Goal: Information Seeking & Learning: Learn about a topic

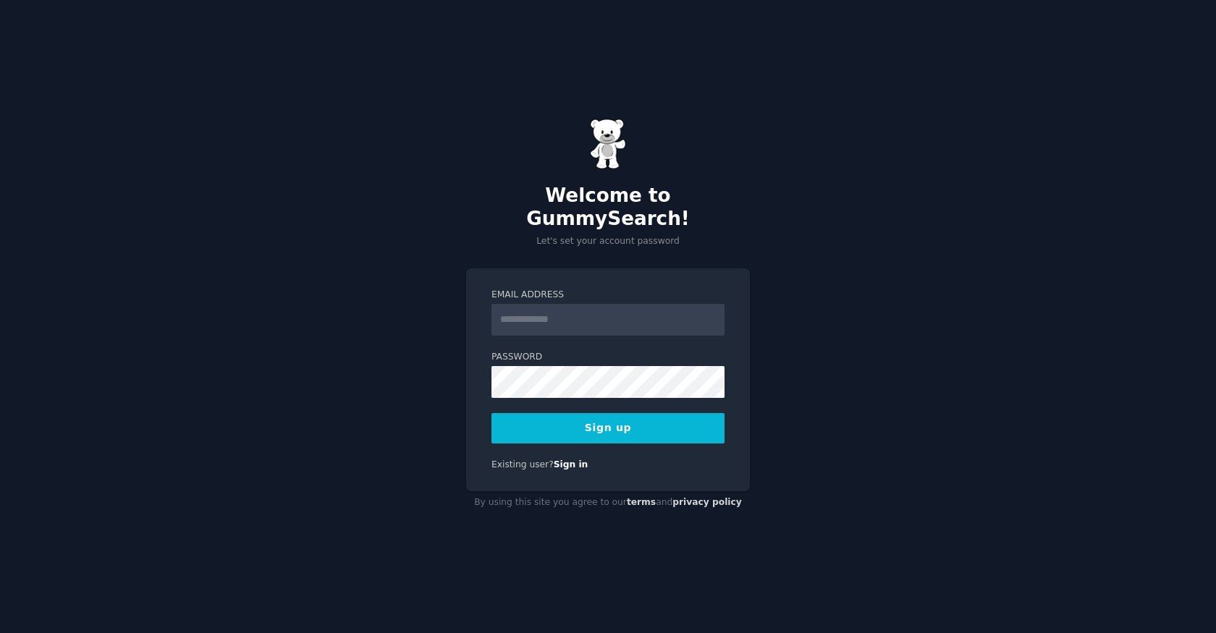
click at [529, 308] on input "Email Address" at bounding box center [608, 320] width 233 height 32
type input "**********"
click at [633, 413] on button "Sign up" at bounding box center [608, 428] width 233 height 30
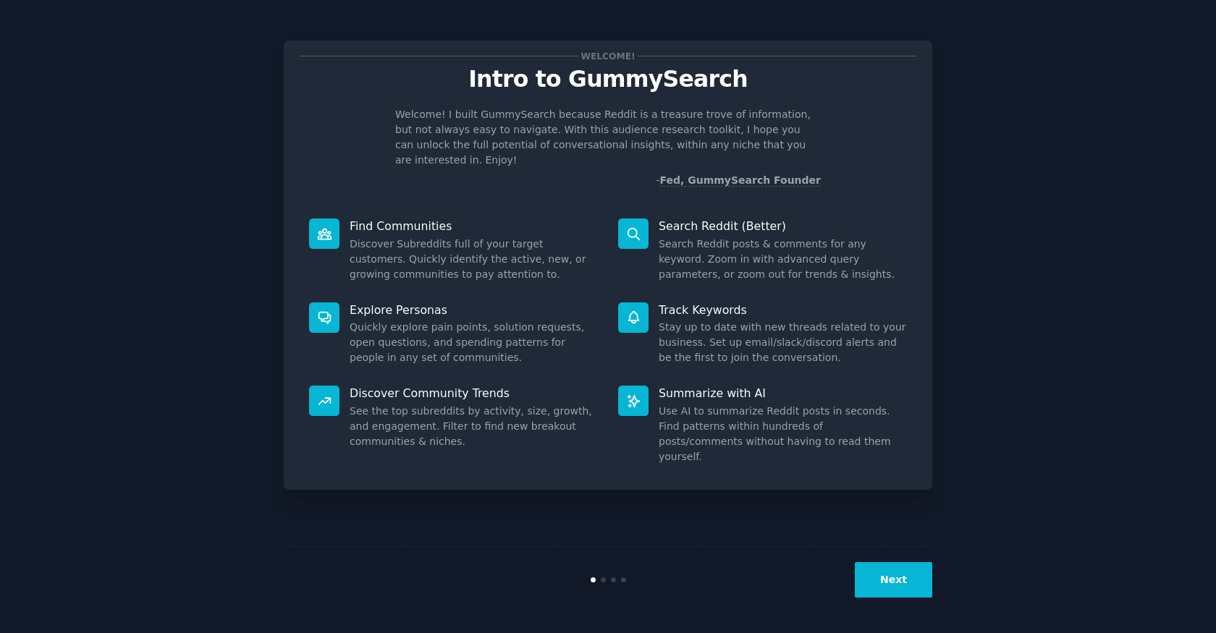
click at [888, 586] on button "Next" at bounding box center [893, 580] width 77 height 35
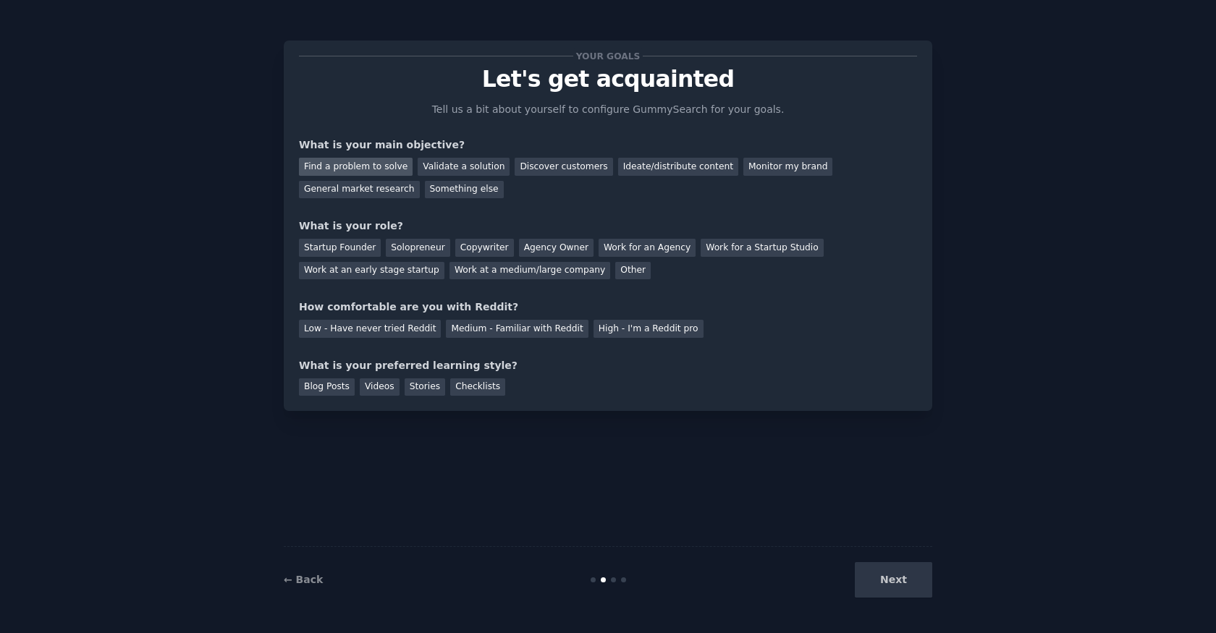
click at [365, 167] on div "Find a problem to solve" at bounding box center [356, 167] width 114 height 18
click at [357, 191] on div "General market research" at bounding box center [359, 190] width 121 height 18
click at [321, 159] on div "Find a problem to solve" at bounding box center [356, 167] width 114 height 18
click at [340, 246] on div "Startup Founder" at bounding box center [340, 248] width 82 height 18
click at [410, 247] on div "Solopreneur" at bounding box center [418, 248] width 64 height 18
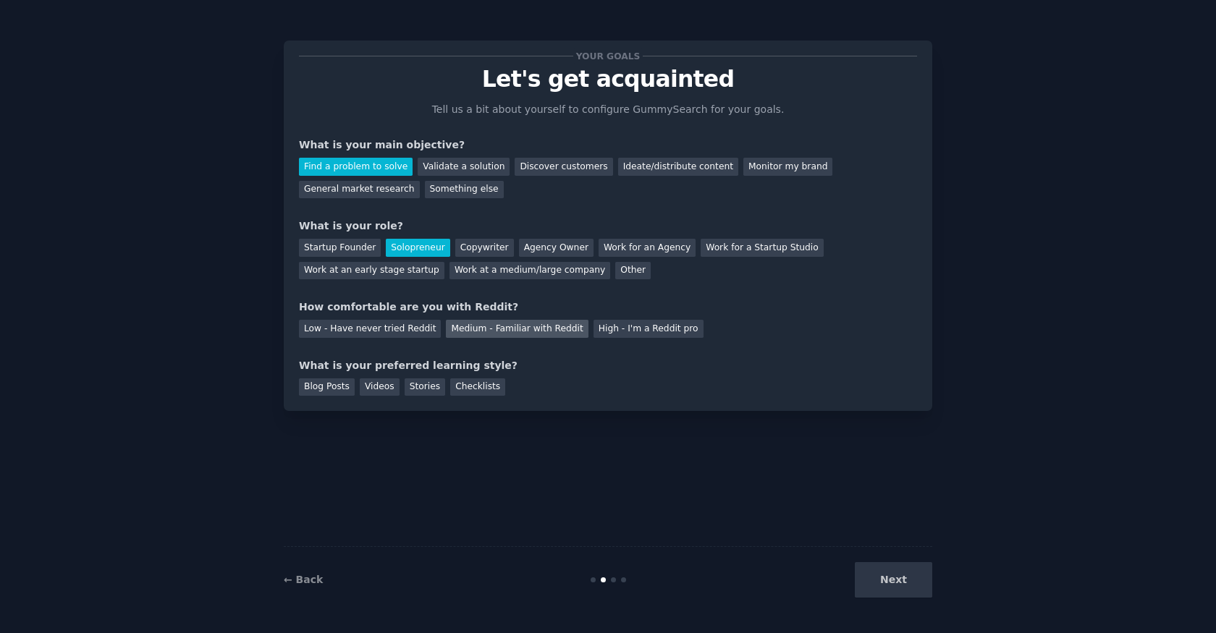
click at [496, 327] on div "Medium - Familiar with Reddit" at bounding box center [517, 329] width 142 height 18
click at [338, 384] on div "Blog Posts" at bounding box center [327, 388] width 56 height 18
click at [921, 592] on button "Next" at bounding box center [893, 580] width 77 height 35
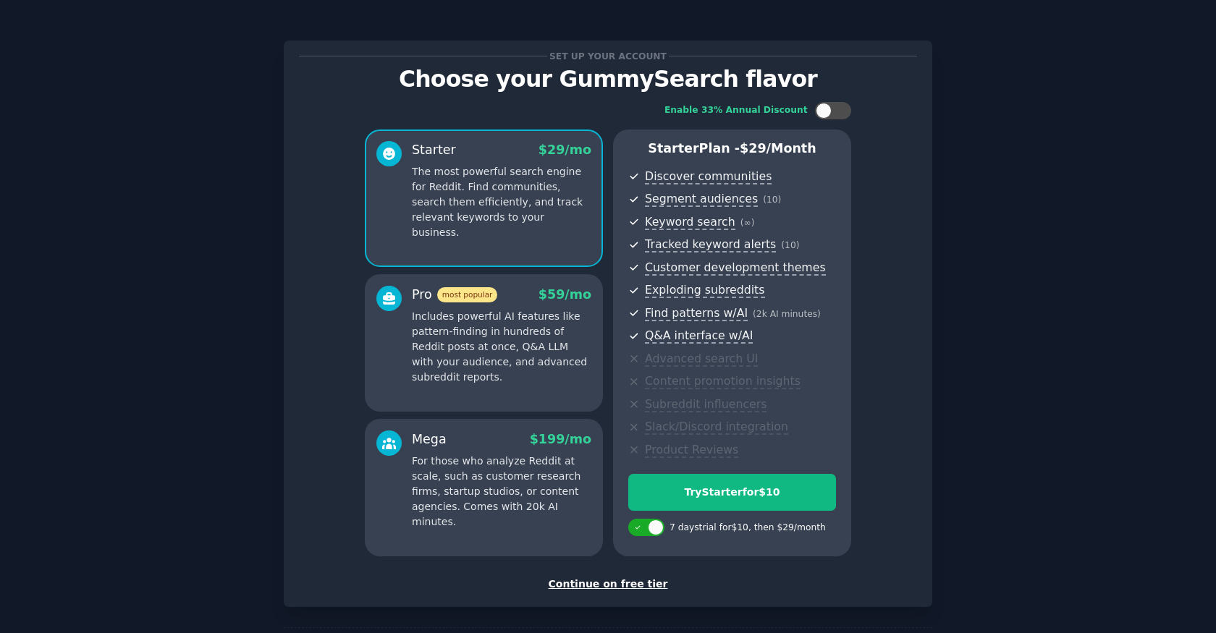
click at [591, 584] on div "Continue on free tier" at bounding box center [608, 584] width 618 height 15
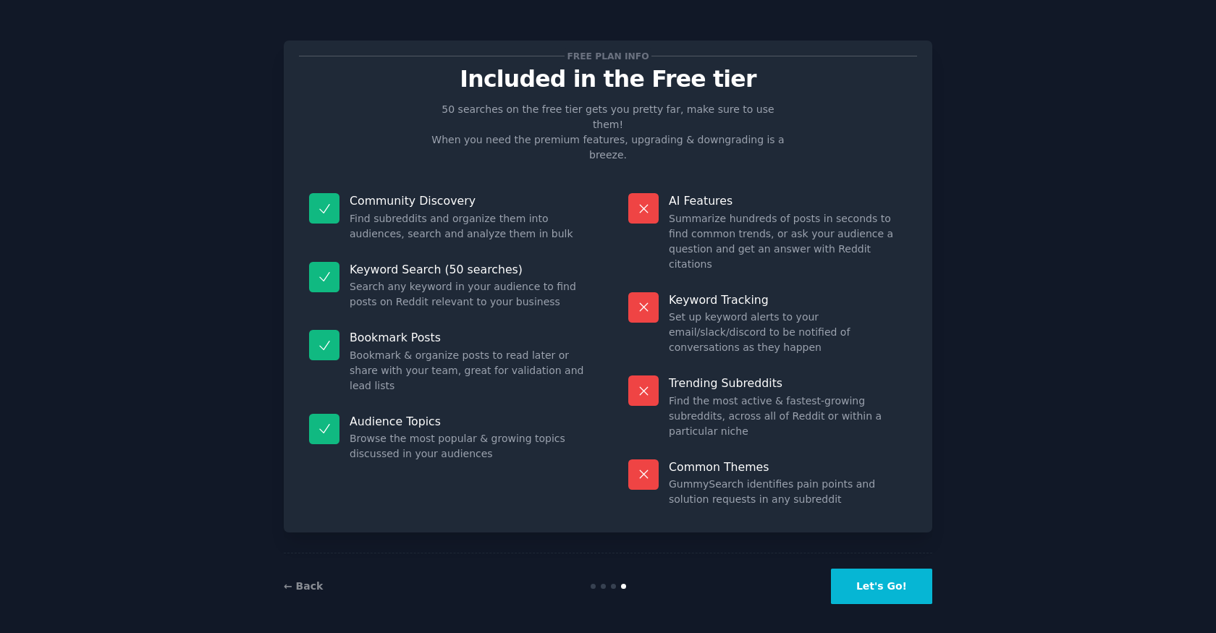
click at [878, 579] on button "Let's Go!" at bounding box center [881, 586] width 101 height 35
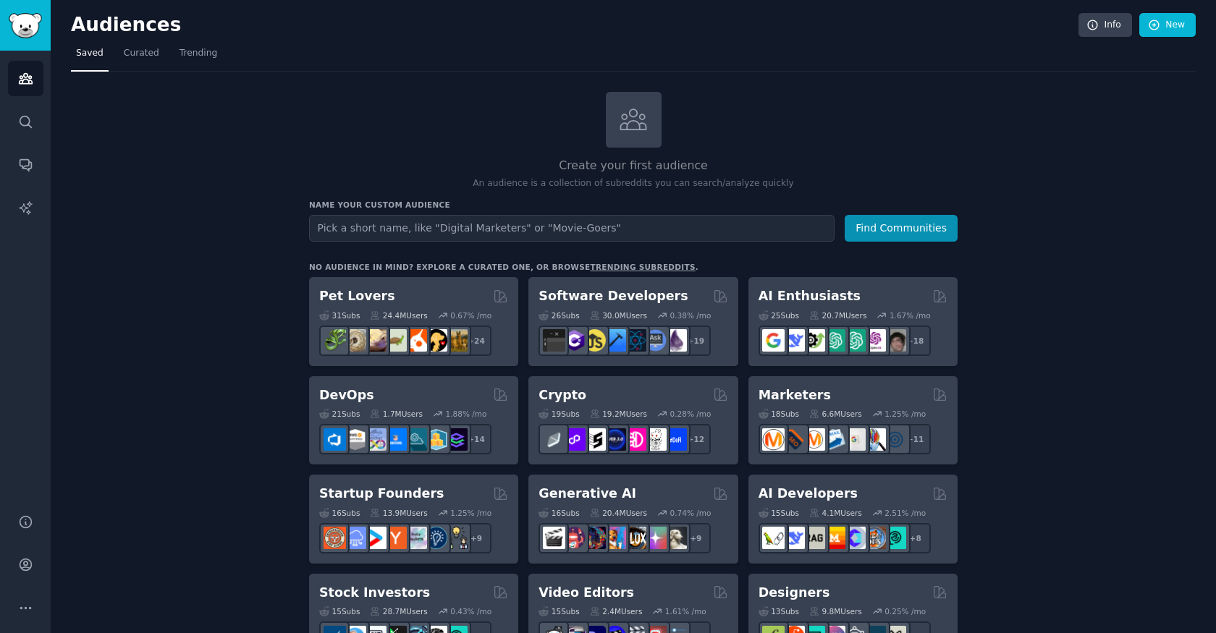
scroll to position [135, 0]
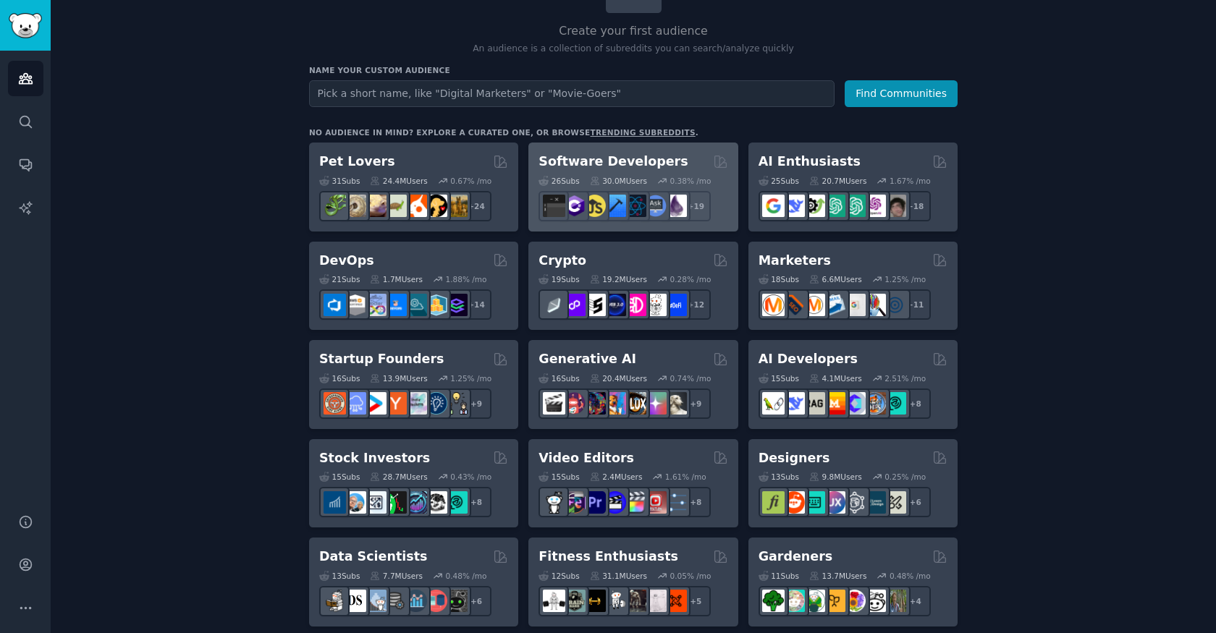
click at [684, 161] on div "Software Developers" at bounding box center [633, 162] width 189 height 18
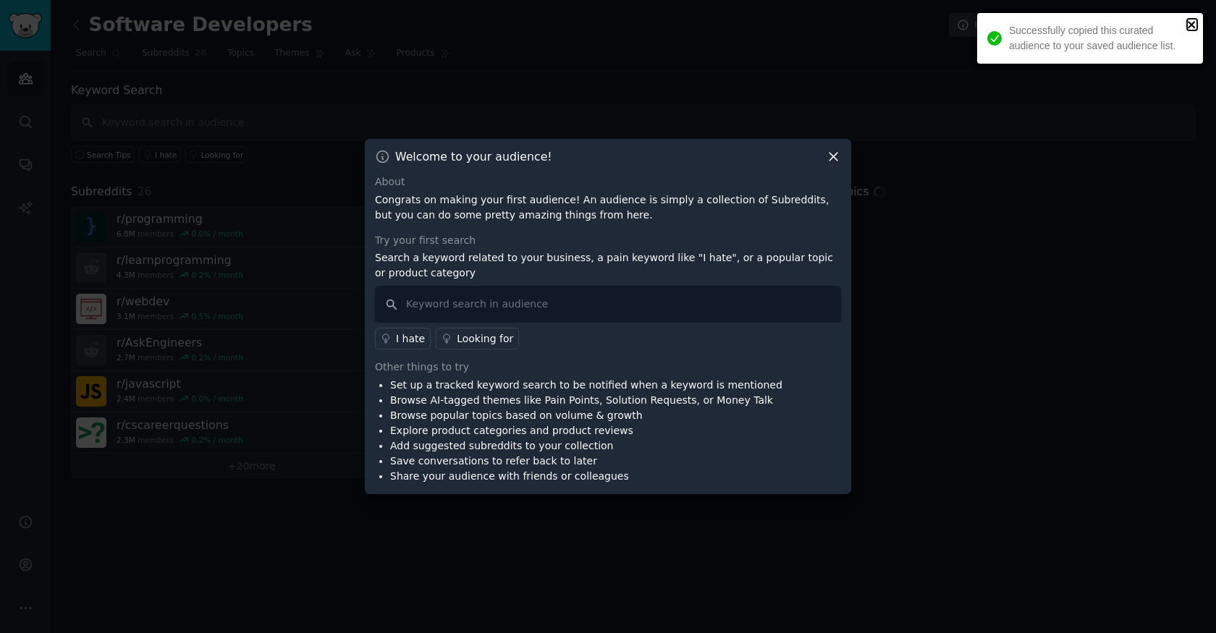
click at [1192, 21] on icon "close" at bounding box center [1192, 25] width 10 height 12
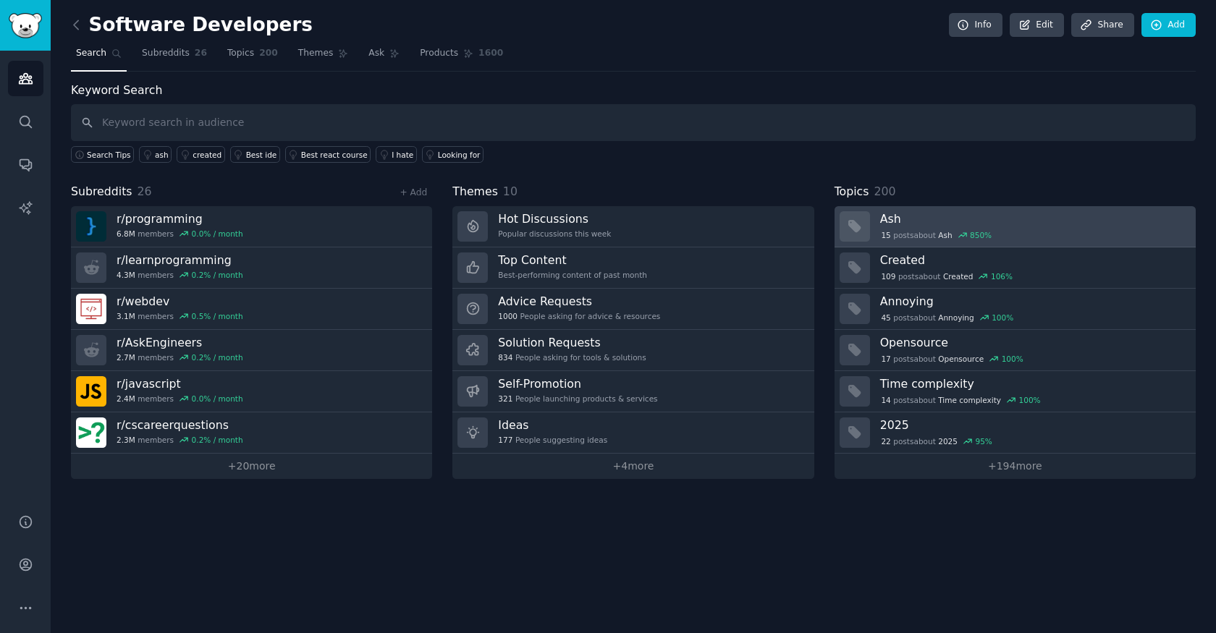
click at [959, 225] on h3 "Ash" at bounding box center [1033, 218] width 306 height 15
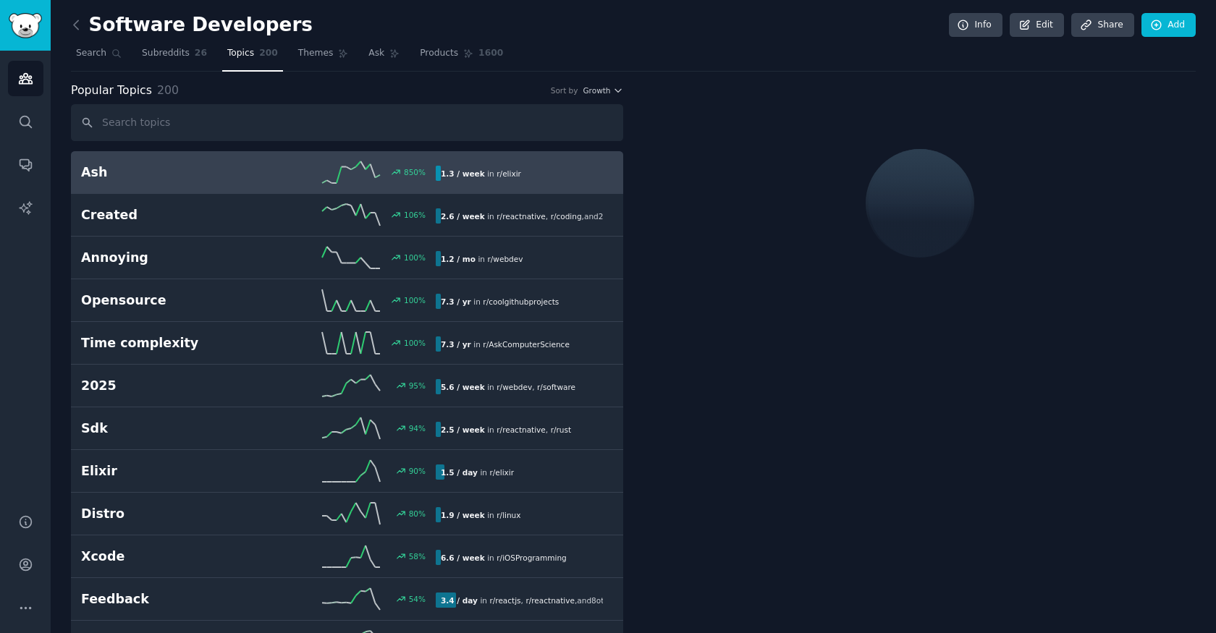
click at [212, 169] on h2 "Ash" at bounding box center [169, 173] width 177 height 18
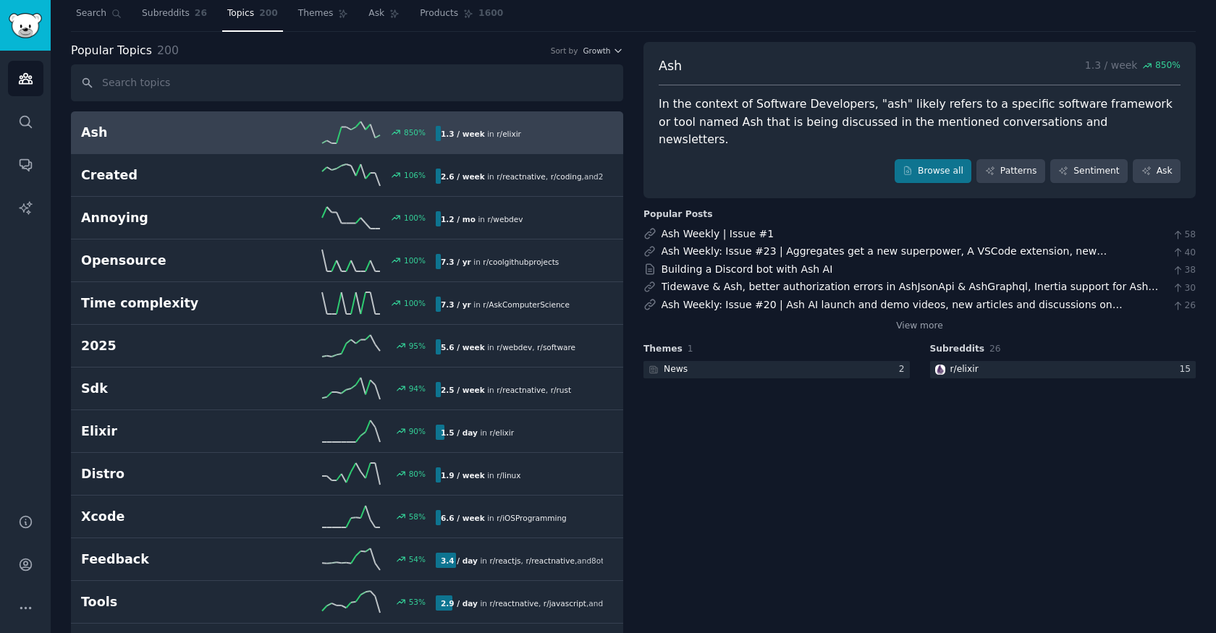
scroll to position [43, 0]
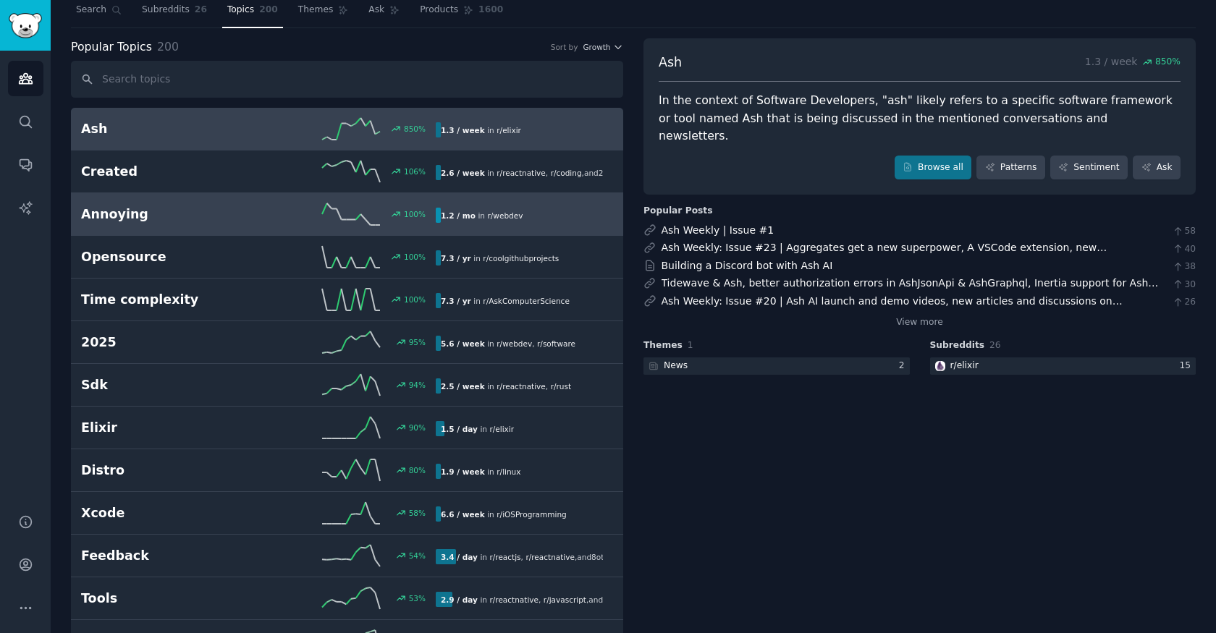
click at [225, 228] on link "Annoying 100 % 1.2 / mo in r/ webdev" at bounding box center [347, 214] width 552 height 43
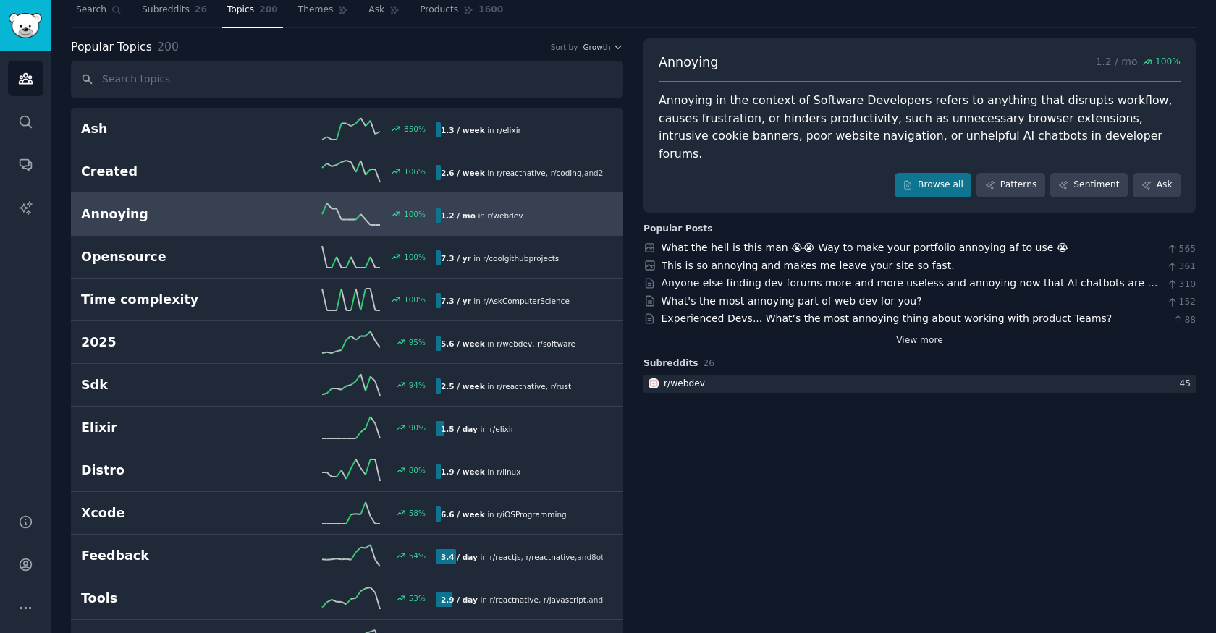
click at [898, 334] on link "View more" at bounding box center [919, 340] width 47 height 13
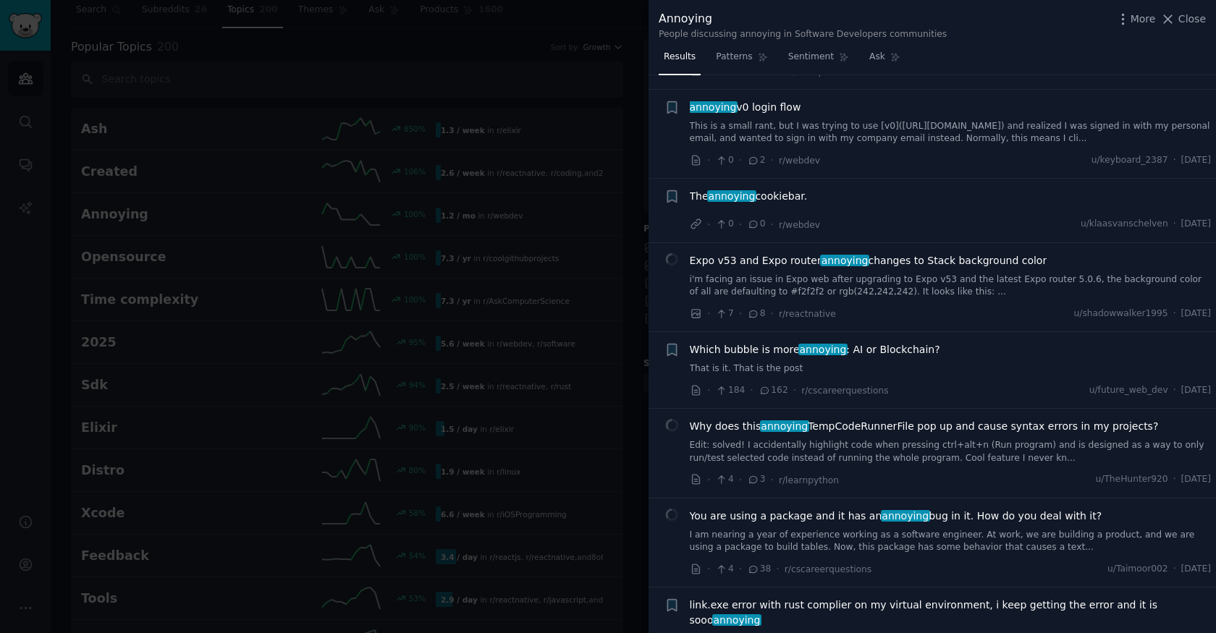
scroll to position [882, 0]
click at [366, 171] on div at bounding box center [608, 316] width 1216 height 633
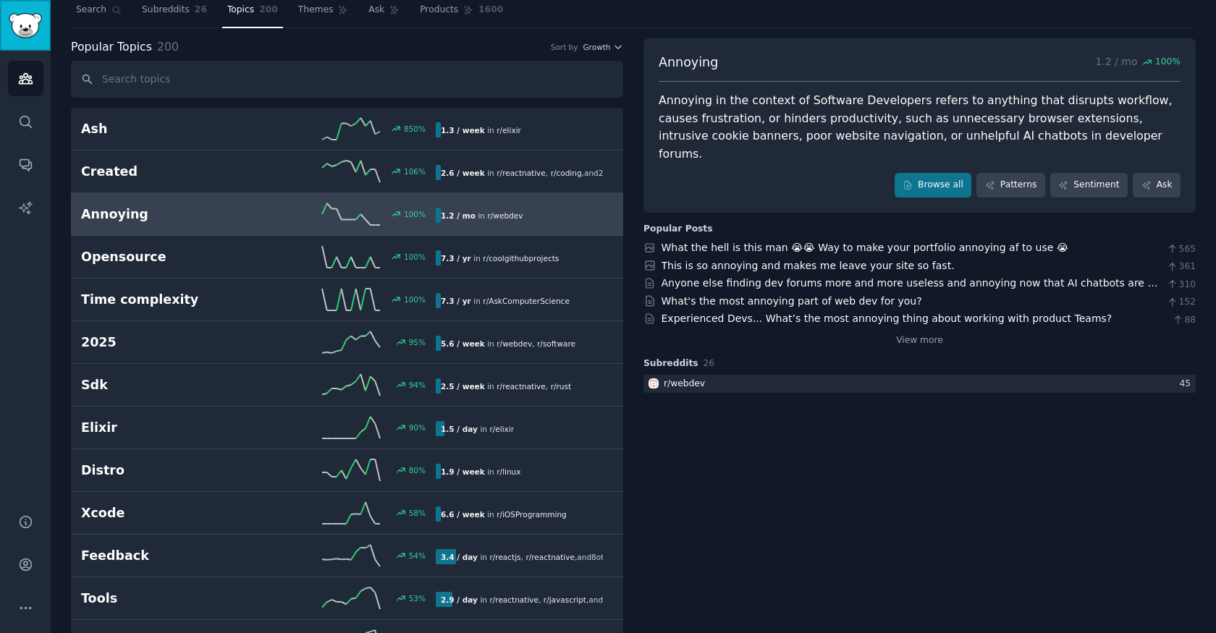
click at [31, 23] on img "Sidebar" at bounding box center [25, 25] width 33 height 25
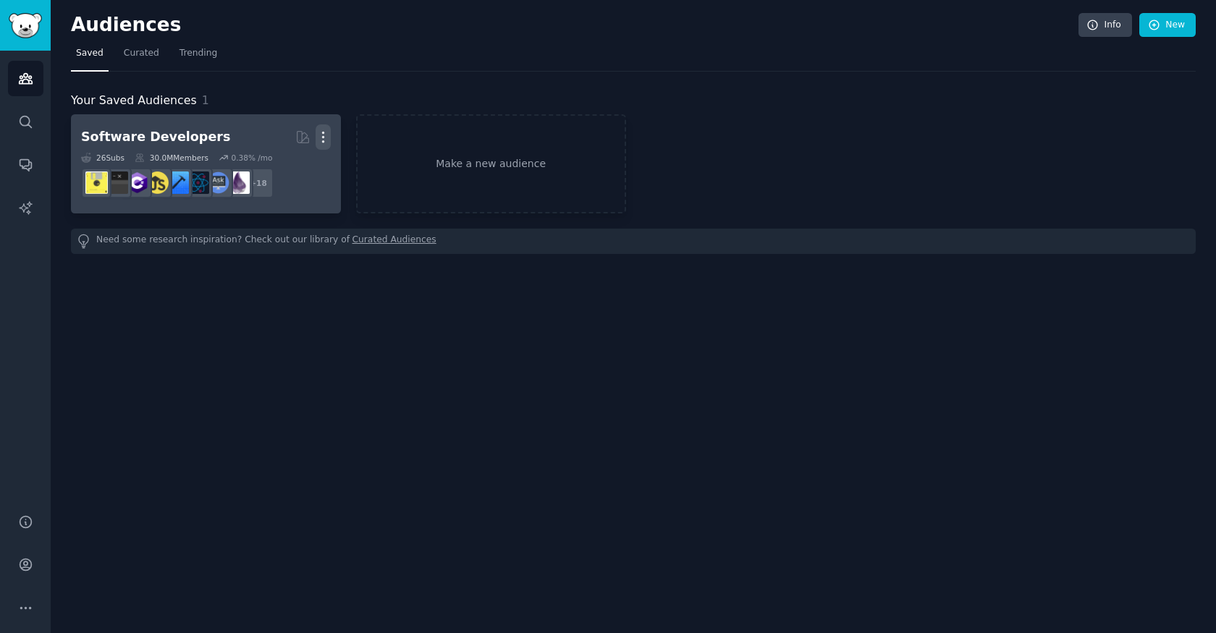
click at [322, 135] on icon "button" at bounding box center [323, 137] width 15 height 15
click at [286, 168] on p "Delete" at bounding box center [283, 167] width 33 height 15
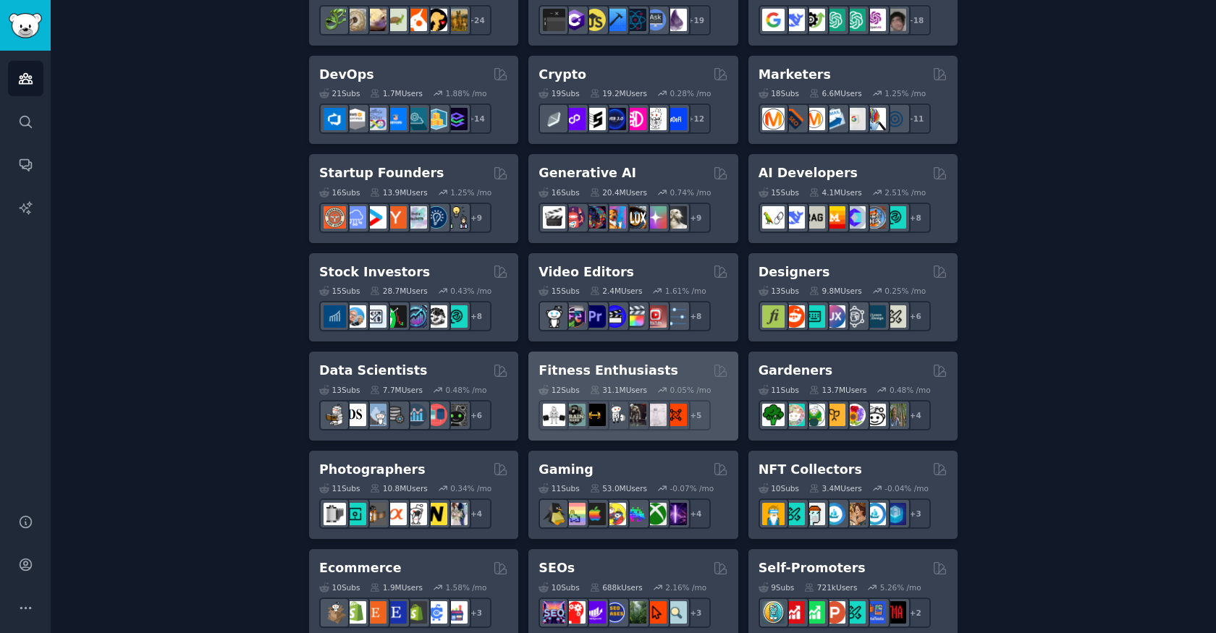
scroll to position [334, 0]
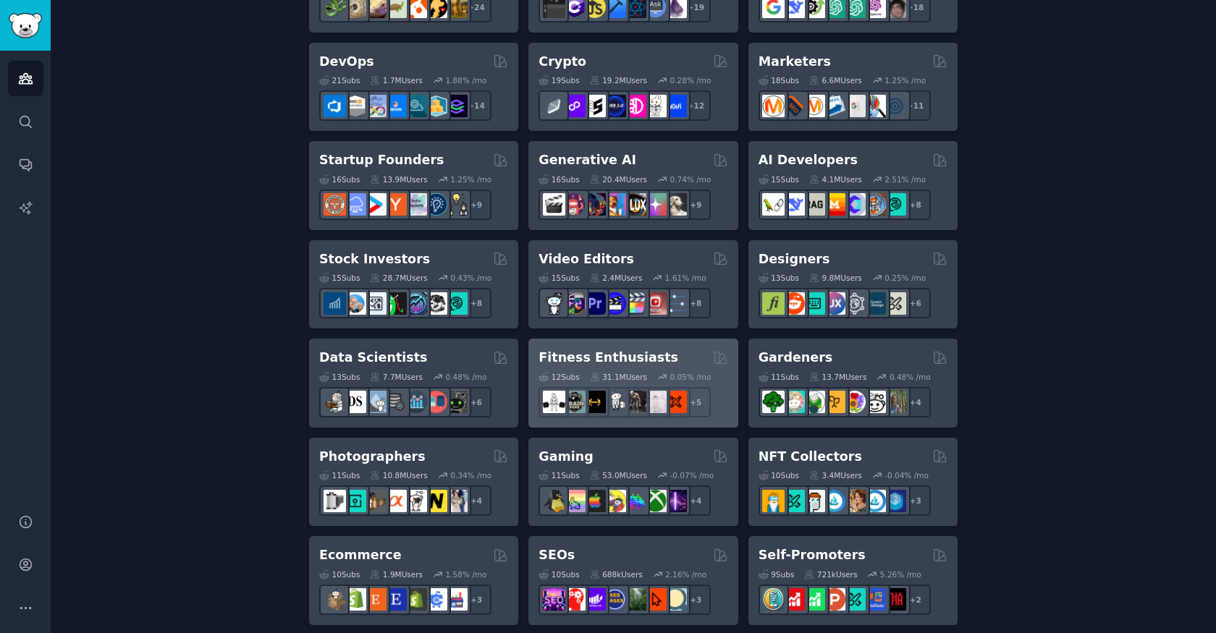
click at [680, 351] on div "Fitness Enthusiasts Curated by GummySearch" at bounding box center [633, 358] width 189 height 18
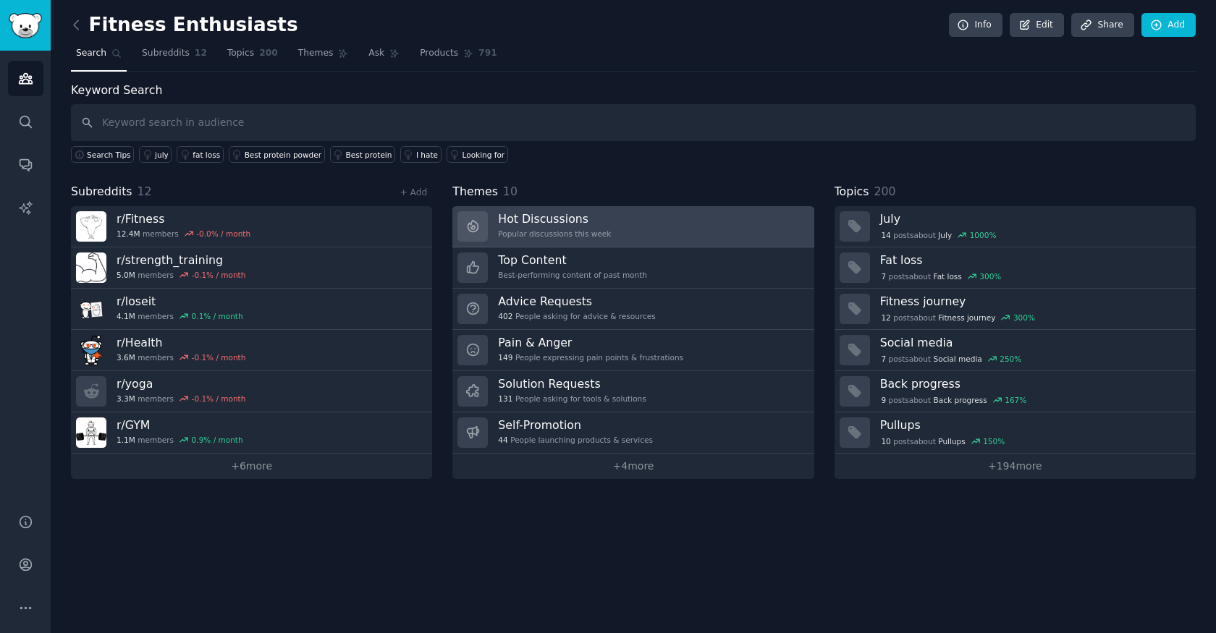
click at [652, 219] on link "Hot Discussions Popular discussions this week" at bounding box center [632, 226] width 361 height 41
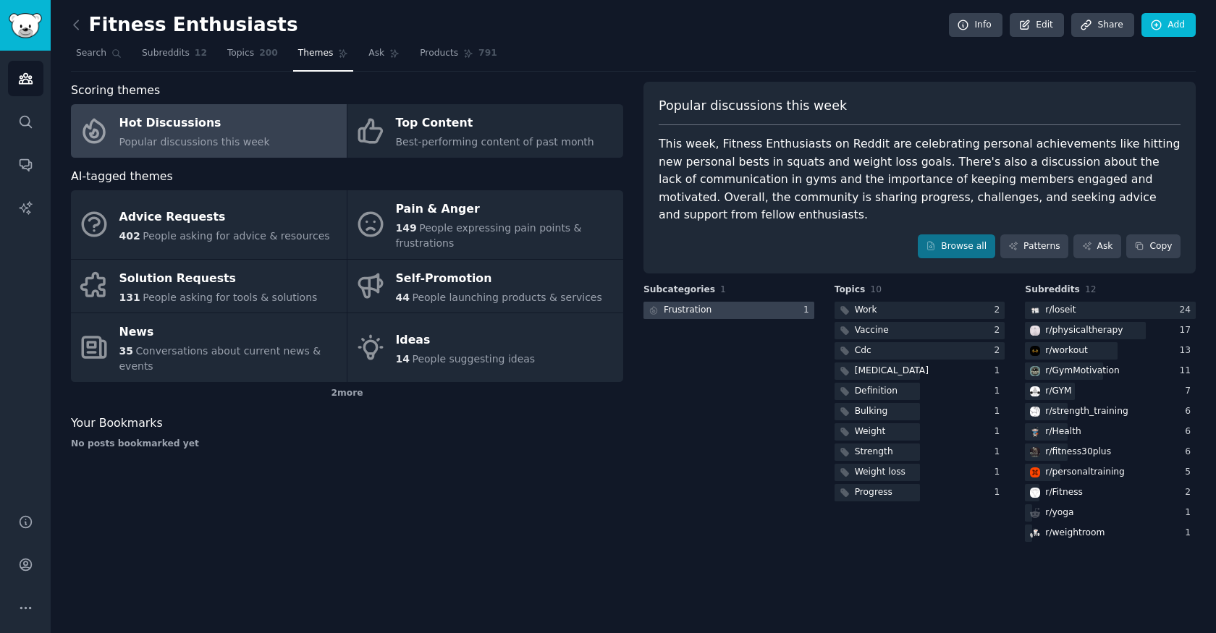
click at [707, 310] on div "Frustration" at bounding box center [688, 310] width 48 height 13
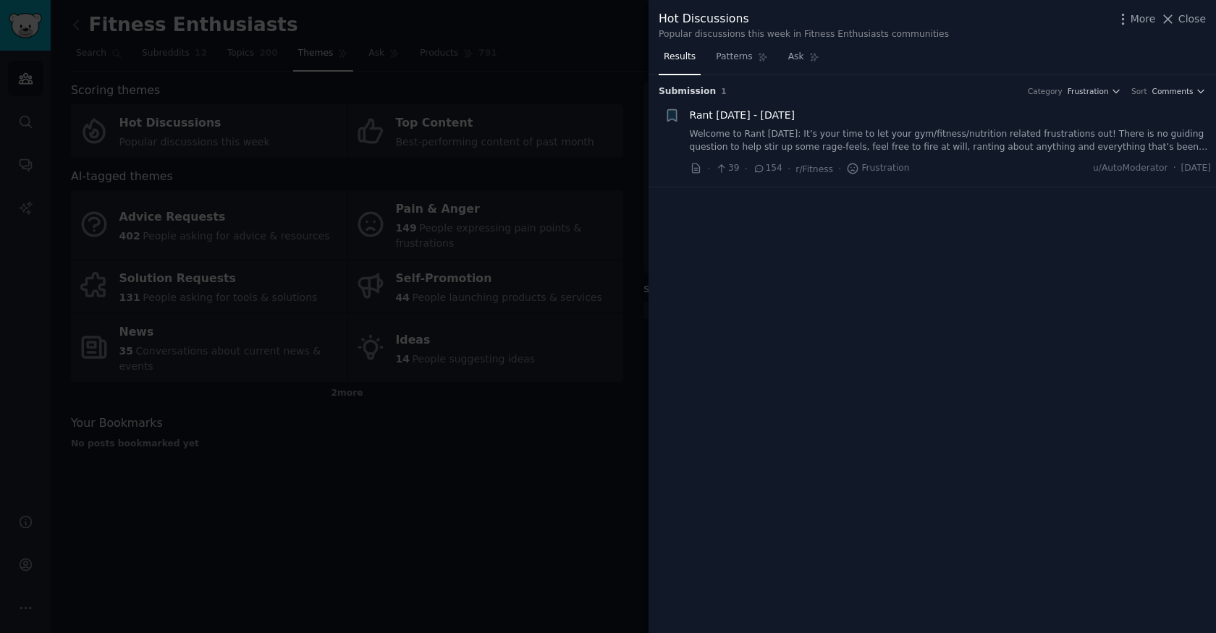
click at [791, 111] on span "Rant [DATE] - [DATE]" at bounding box center [742, 115] width 105 height 15
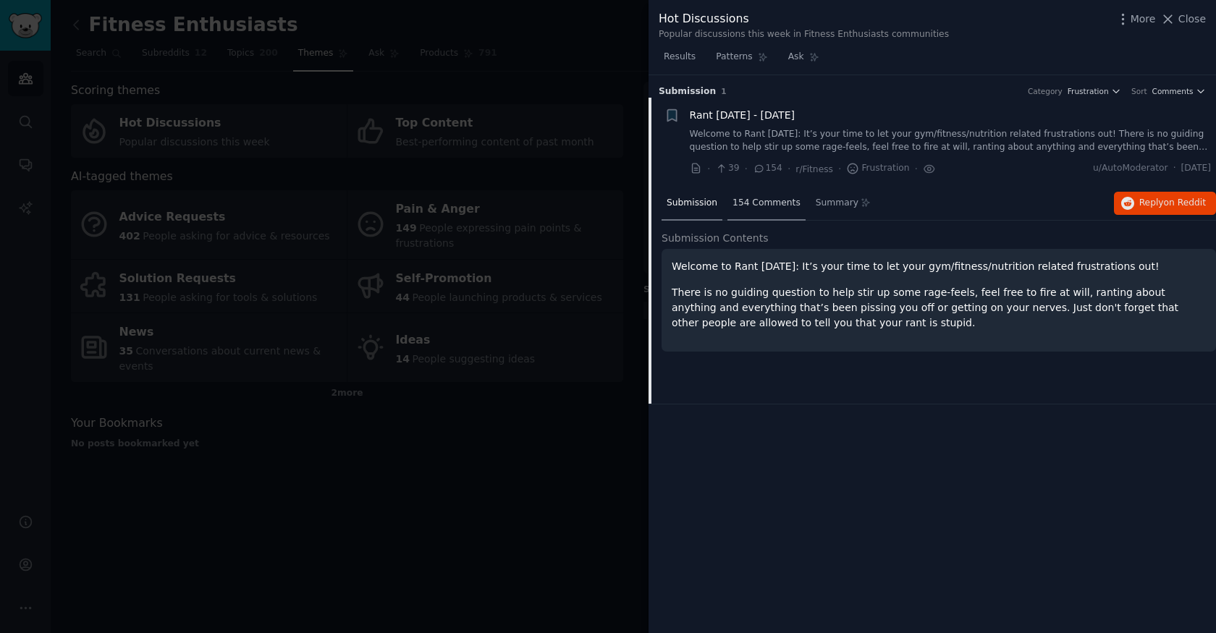
click at [760, 199] on span "154 Comments" at bounding box center [767, 203] width 68 height 13
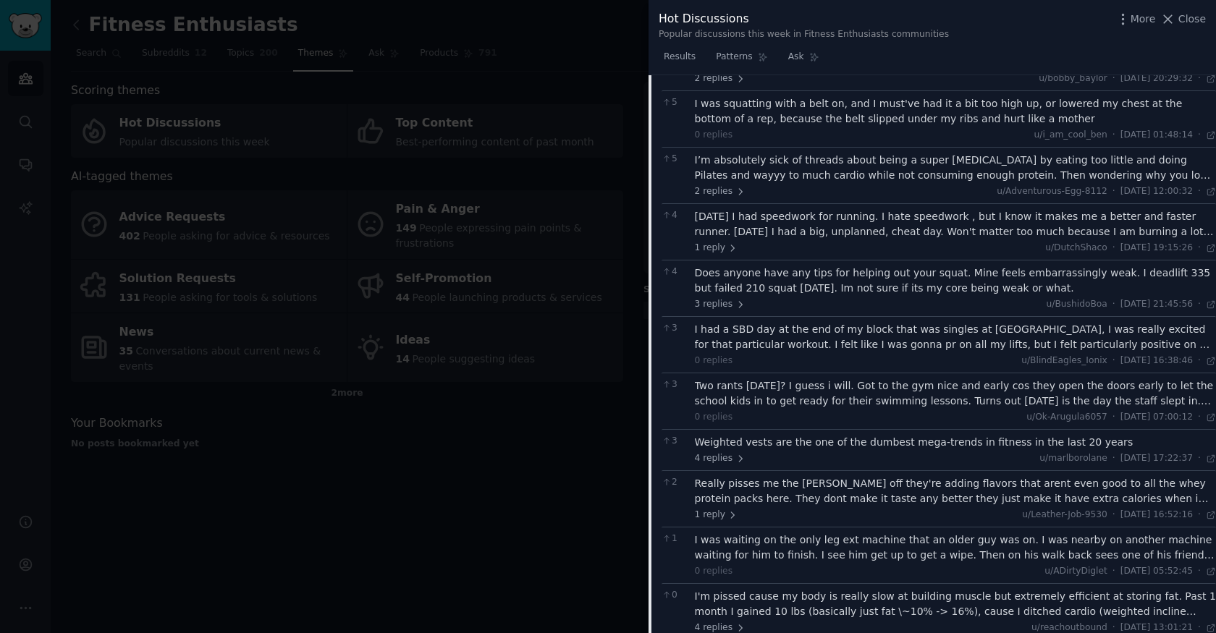
scroll to position [1502, 0]
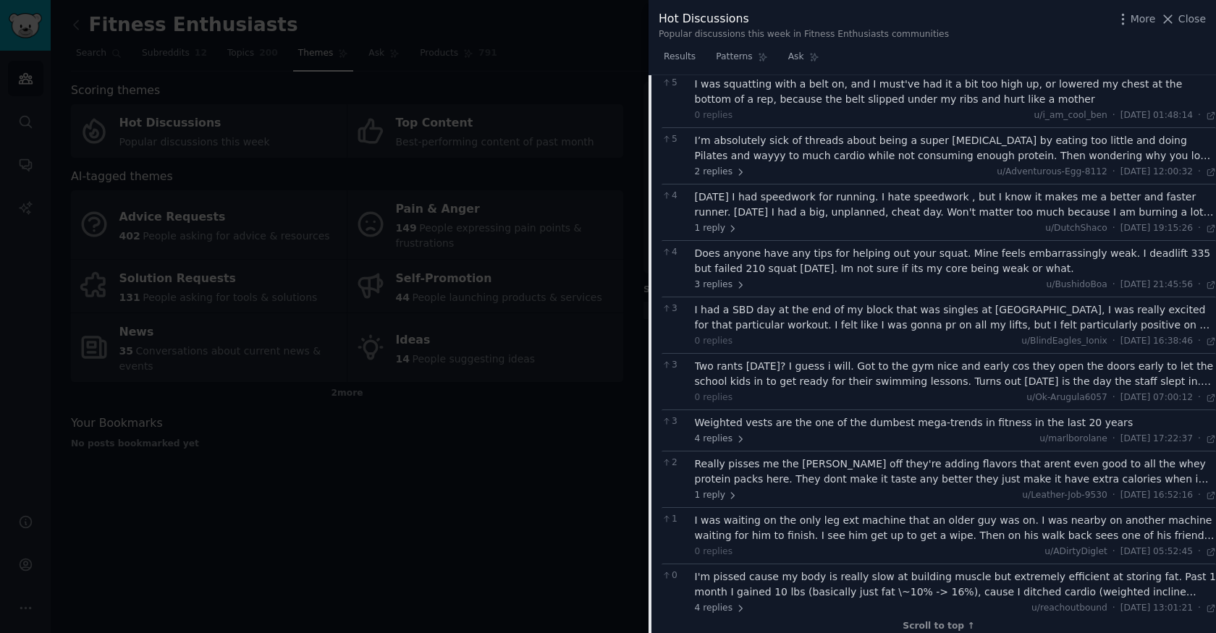
click at [590, 156] on div at bounding box center [608, 316] width 1216 height 633
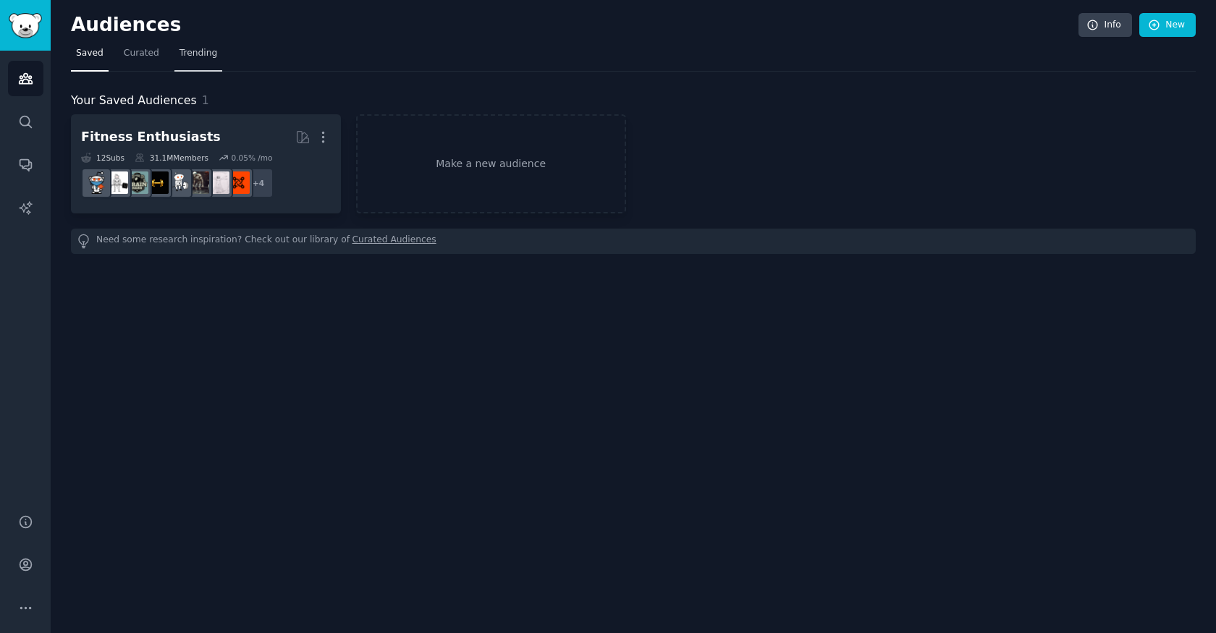
click at [193, 59] on span "Trending" at bounding box center [199, 53] width 38 height 13
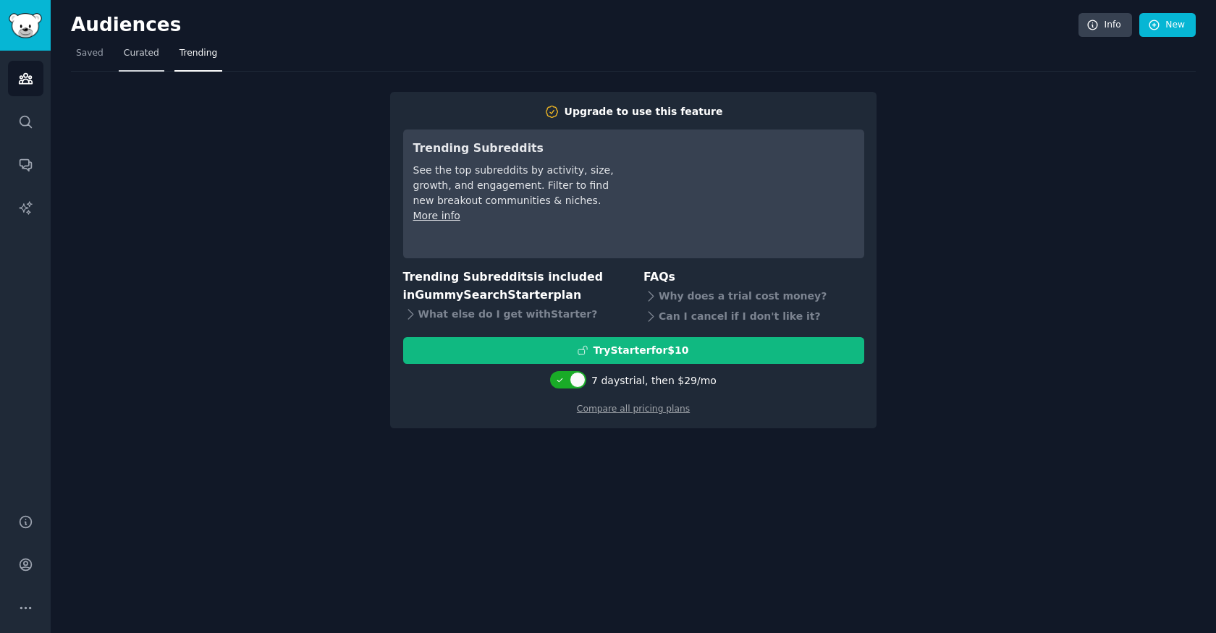
click at [132, 58] on span "Curated" at bounding box center [141, 53] width 35 height 13
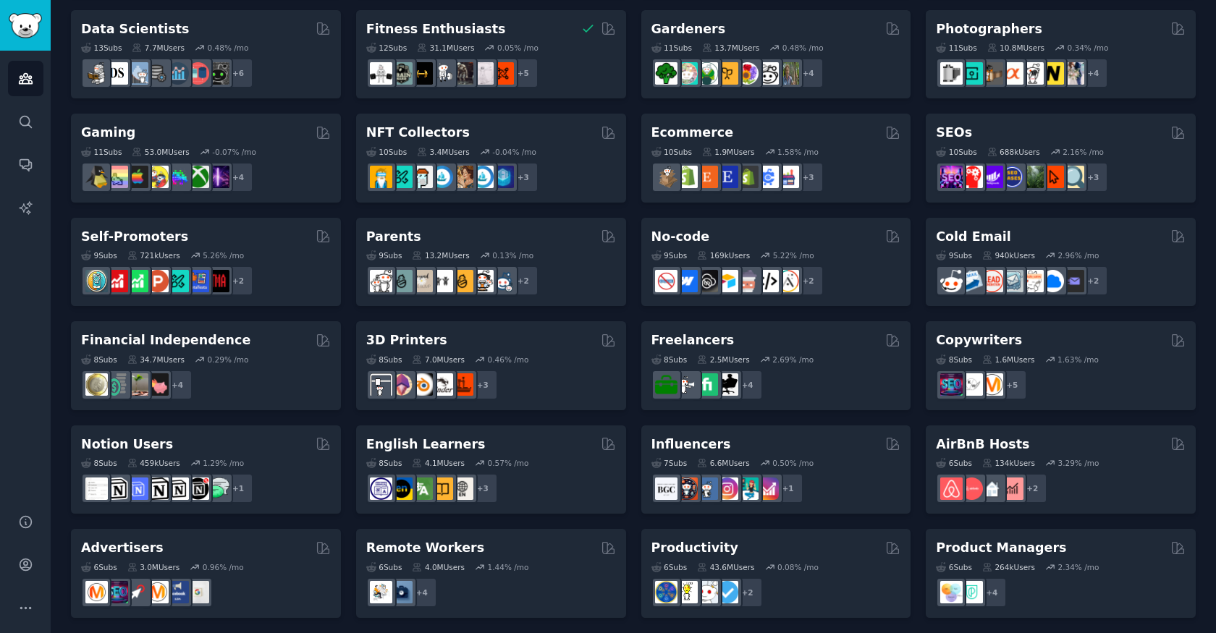
scroll to position [407, 0]
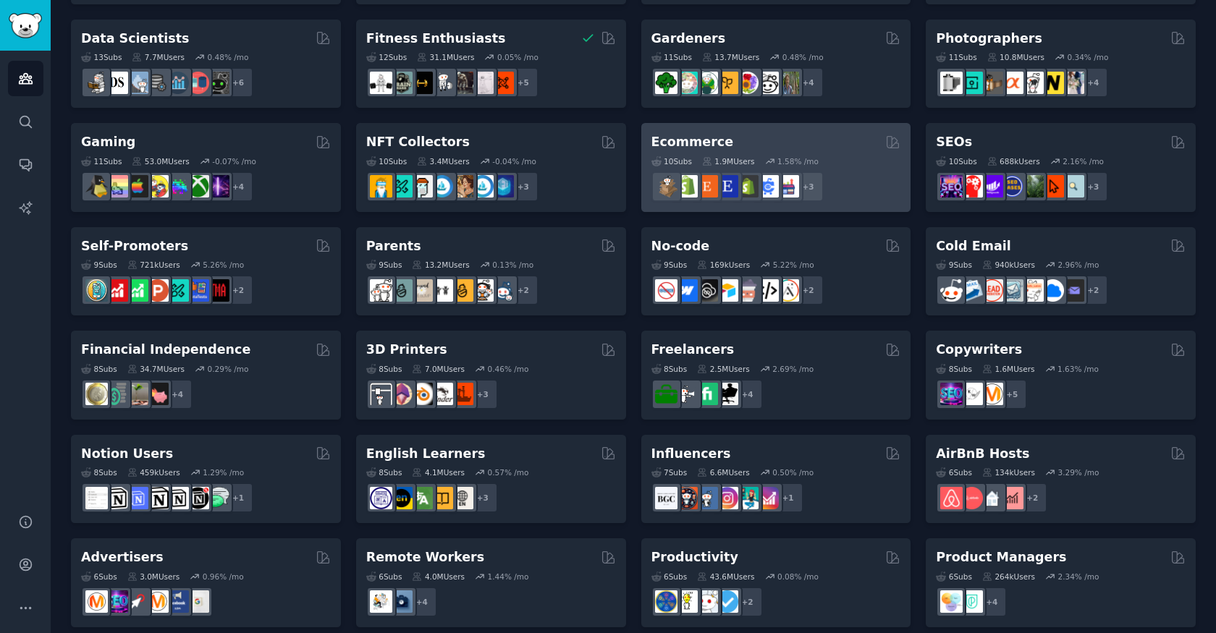
click at [753, 142] on div "Ecommerce" at bounding box center [777, 142] width 250 height 18
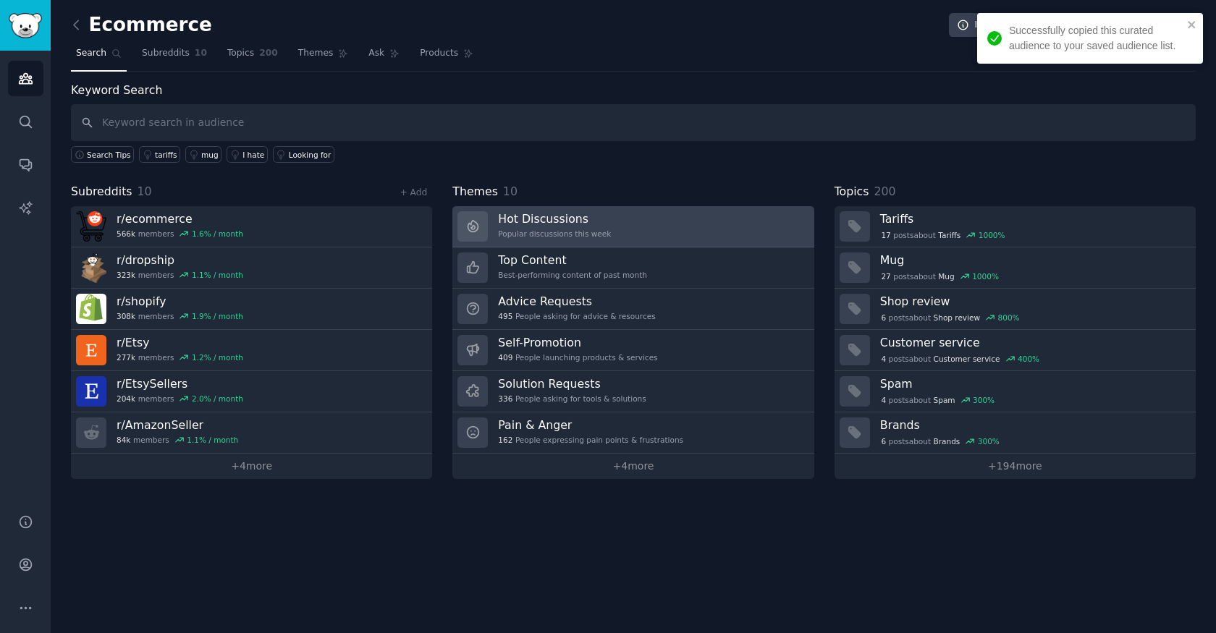
click at [691, 224] on link "Hot Discussions Popular discussions this week" at bounding box center [632, 226] width 361 height 41
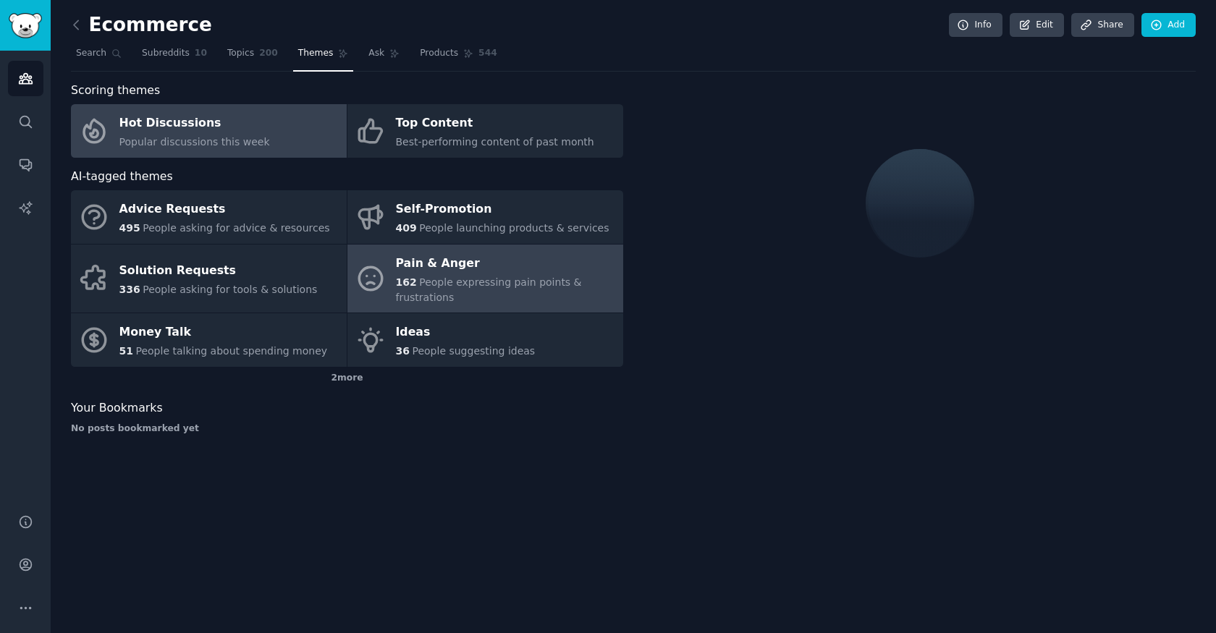
click at [510, 282] on span "People expressing pain points & frustrations" at bounding box center [489, 290] width 186 height 27
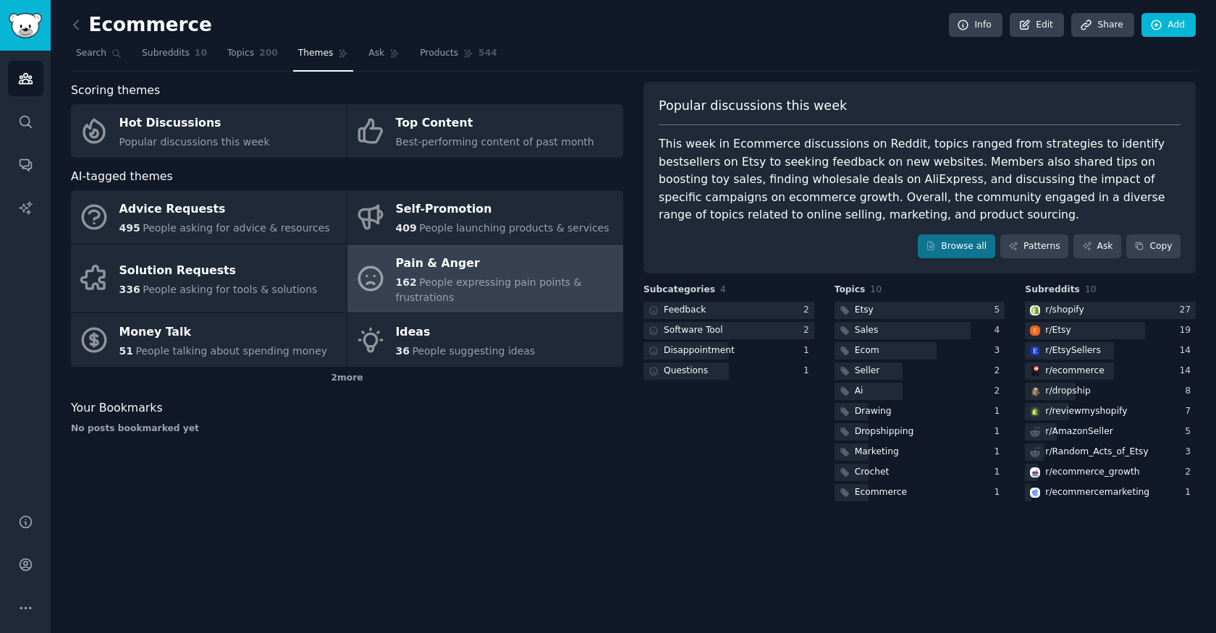
click at [497, 277] on span "People expressing pain points & frustrations" at bounding box center [489, 290] width 186 height 27
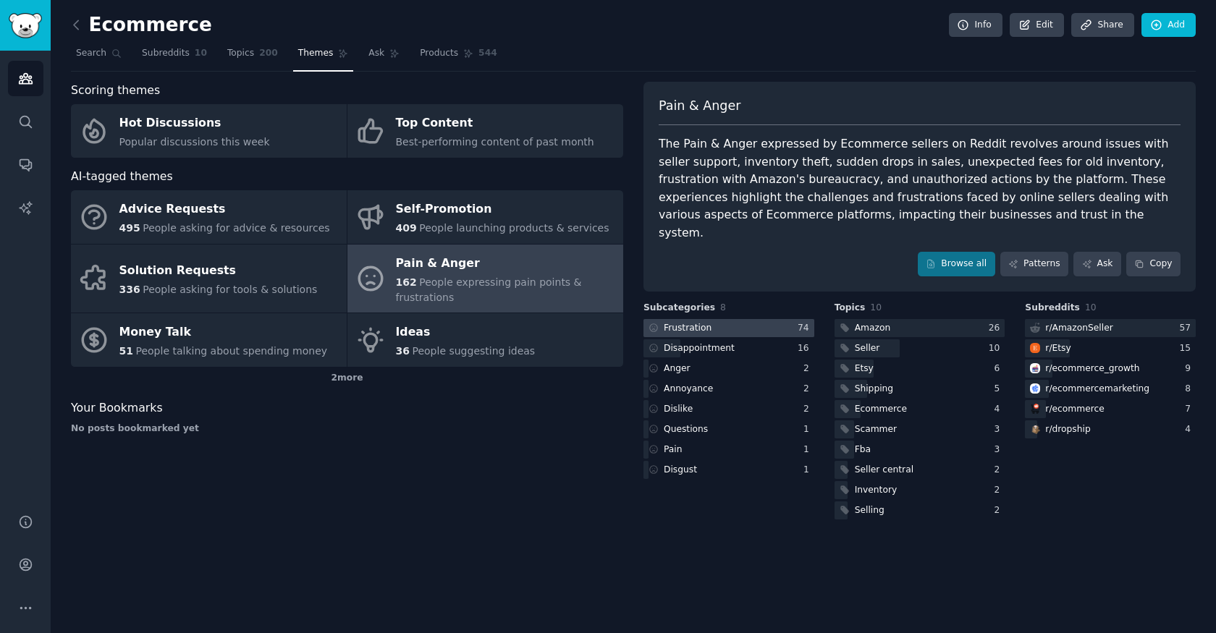
click at [713, 319] on div at bounding box center [729, 328] width 171 height 18
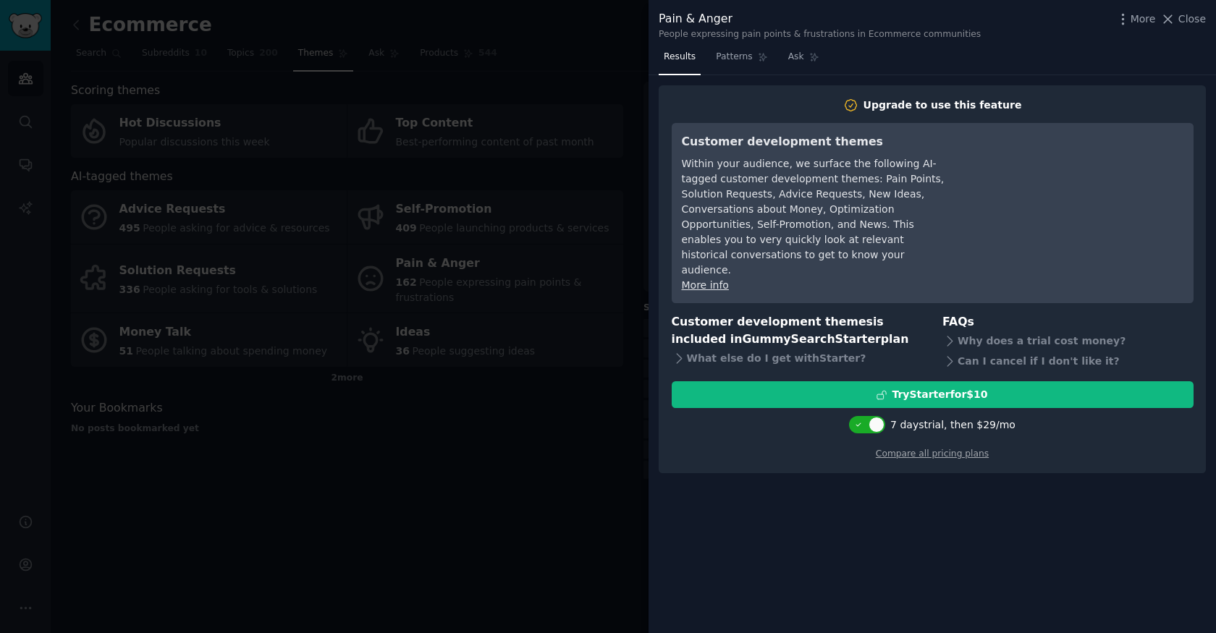
click at [687, 56] on span "Results" at bounding box center [680, 57] width 32 height 13
click at [731, 56] on span "Patterns" at bounding box center [734, 57] width 36 height 13
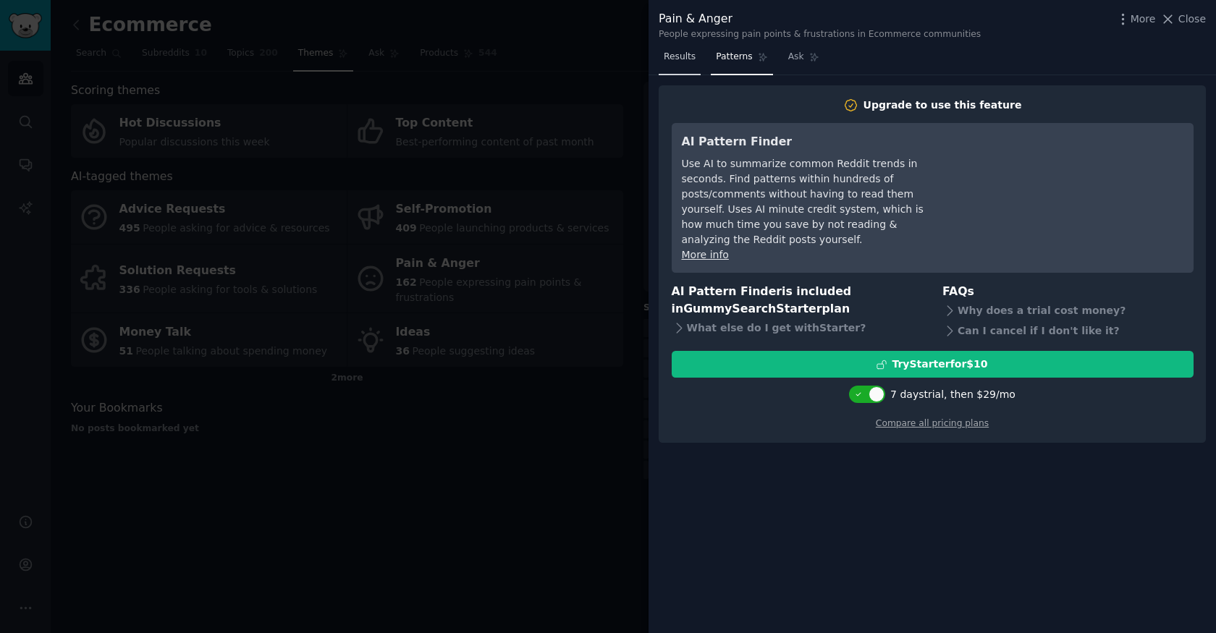
click at [683, 57] on span "Results" at bounding box center [680, 57] width 32 height 13
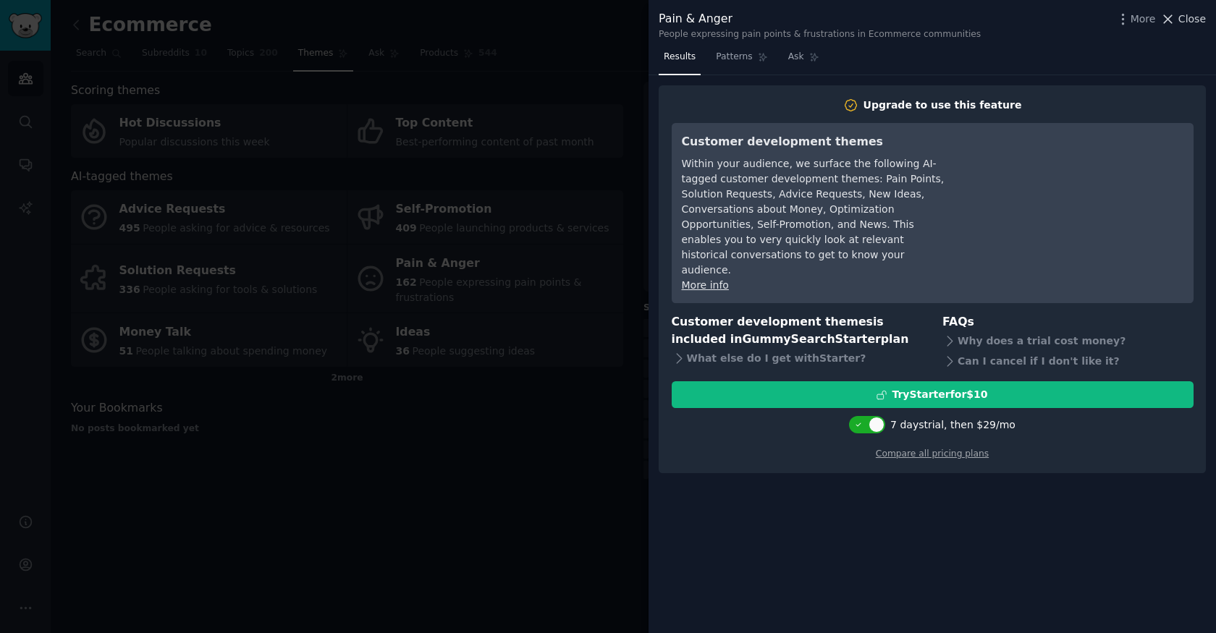
click at [1181, 21] on span "Close" at bounding box center [1193, 19] width 28 height 15
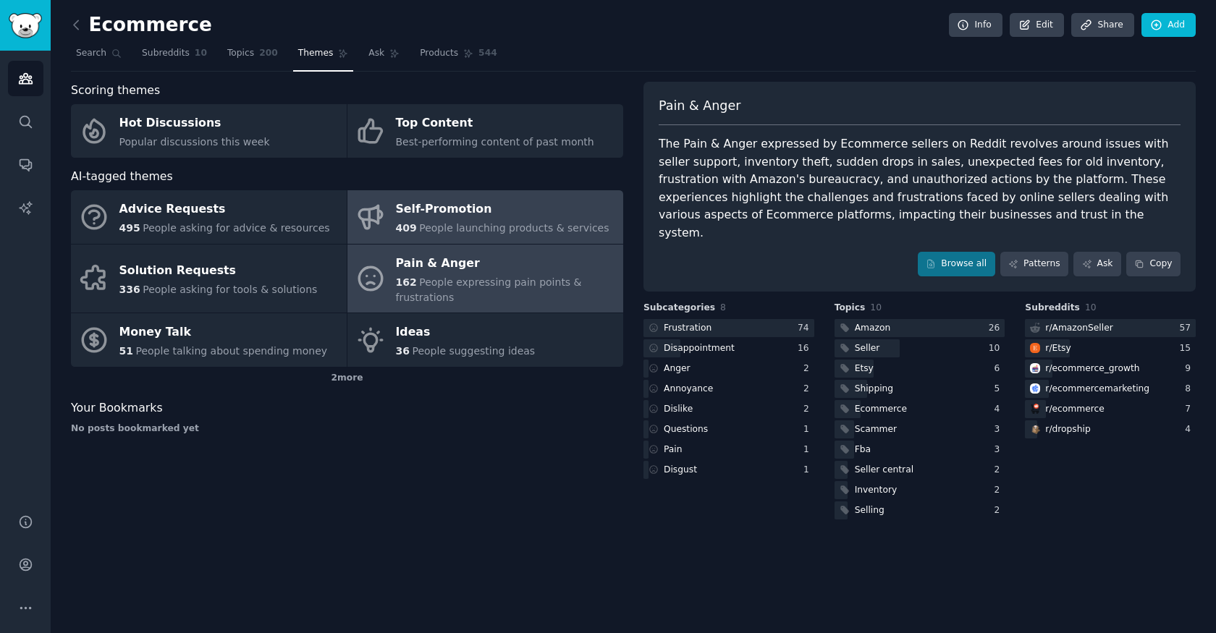
click at [476, 225] on span "People launching products & services" at bounding box center [514, 228] width 190 height 12
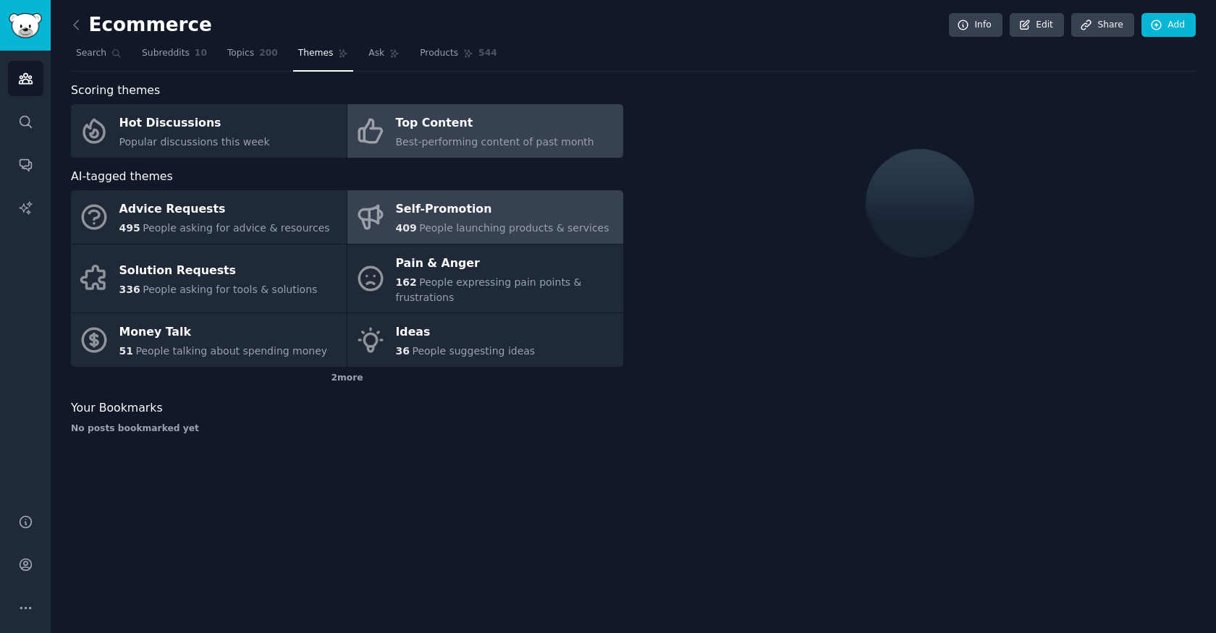
click at [474, 151] on link "Top Content Best-performing content of past month" at bounding box center [486, 131] width 276 height 54
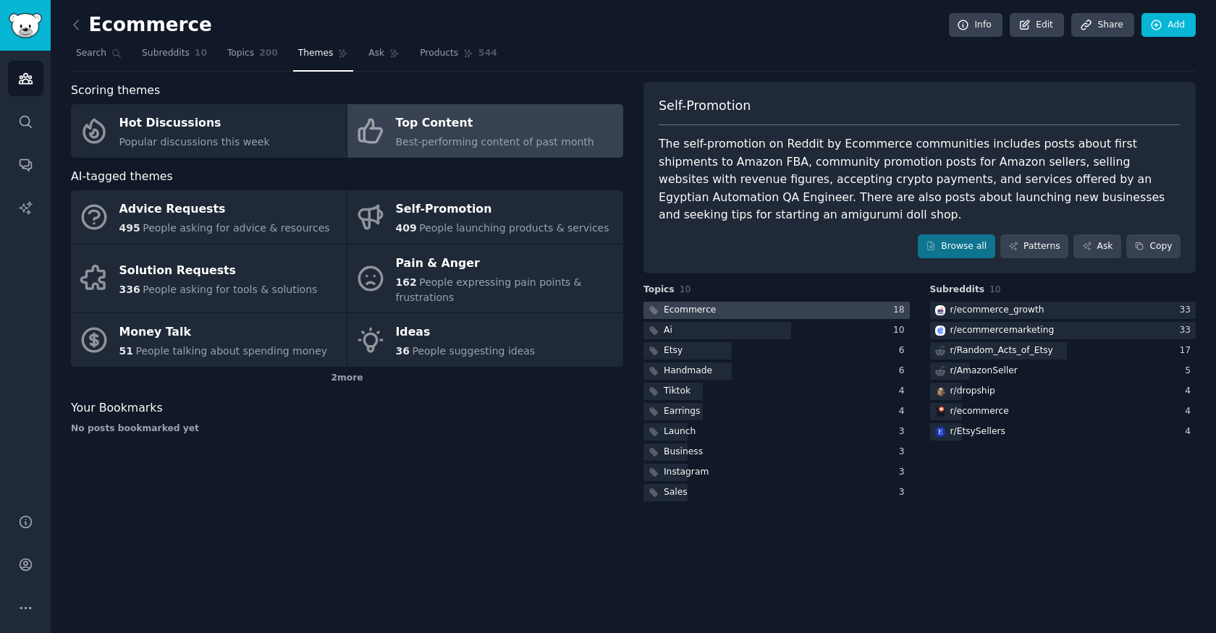
click at [724, 302] on div at bounding box center [777, 311] width 266 height 18
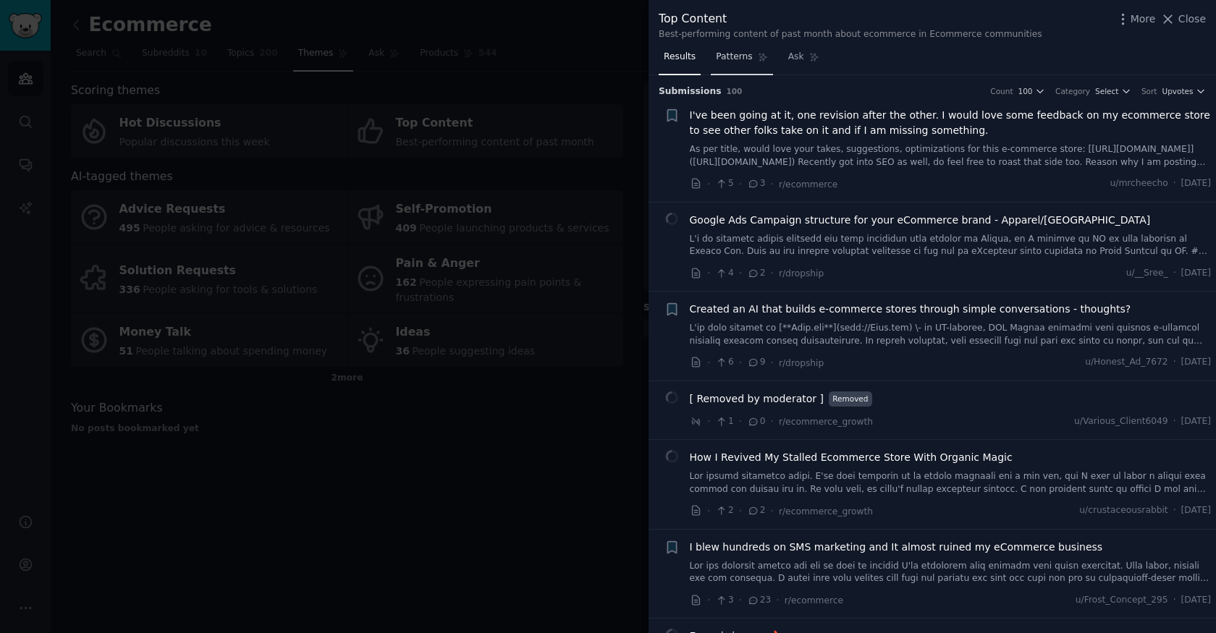
click at [741, 51] on span "Patterns" at bounding box center [734, 57] width 36 height 13
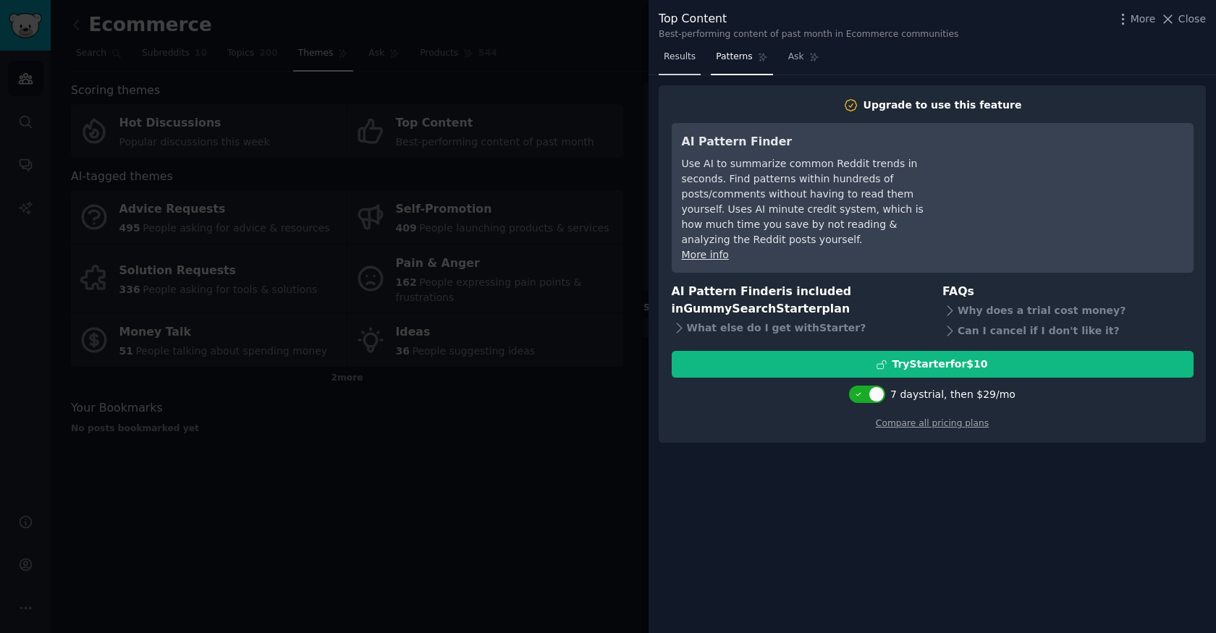
click at [676, 56] on span "Results" at bounding box center [680, 57] width 32 height 13
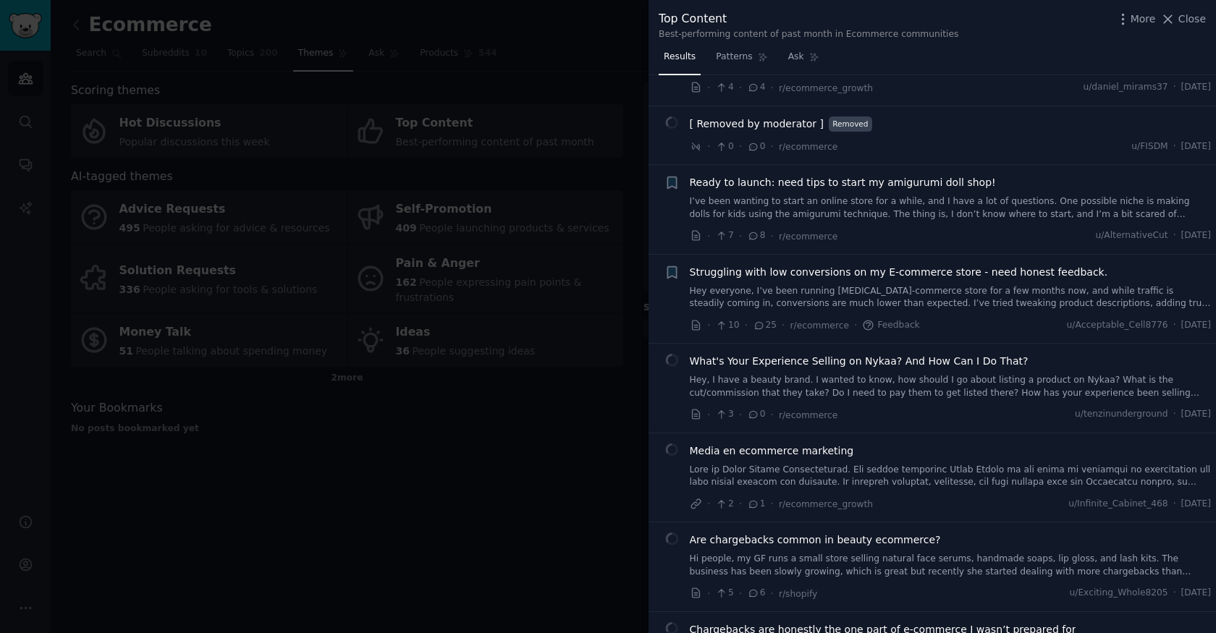
scroll to position [1318, 0]
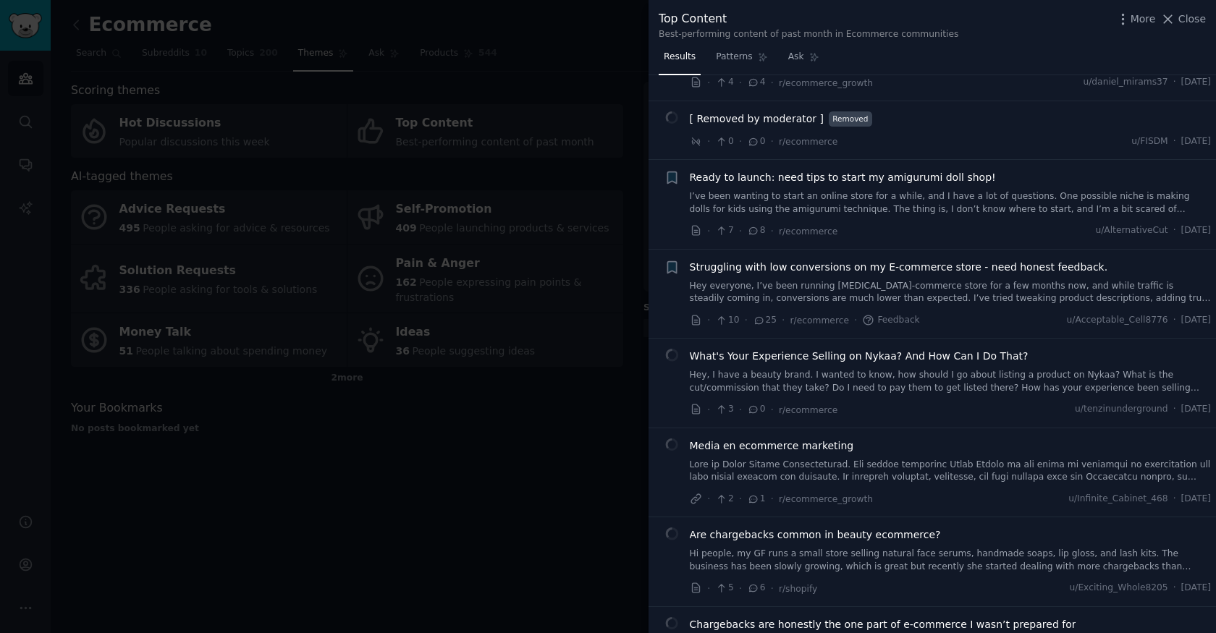
click at [570, 403] on div at bounding box center [608, 316] width 1216 height 633
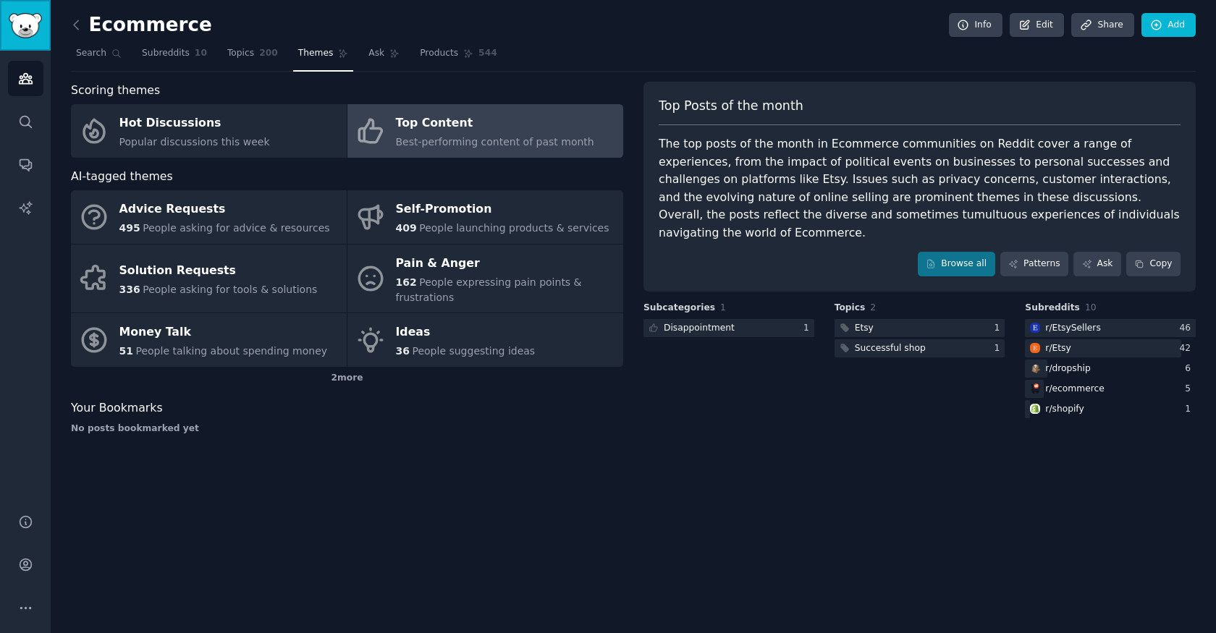
click at [30, 13] on img "Sidebar" at bounding box center [25, 25] width 33 height 25
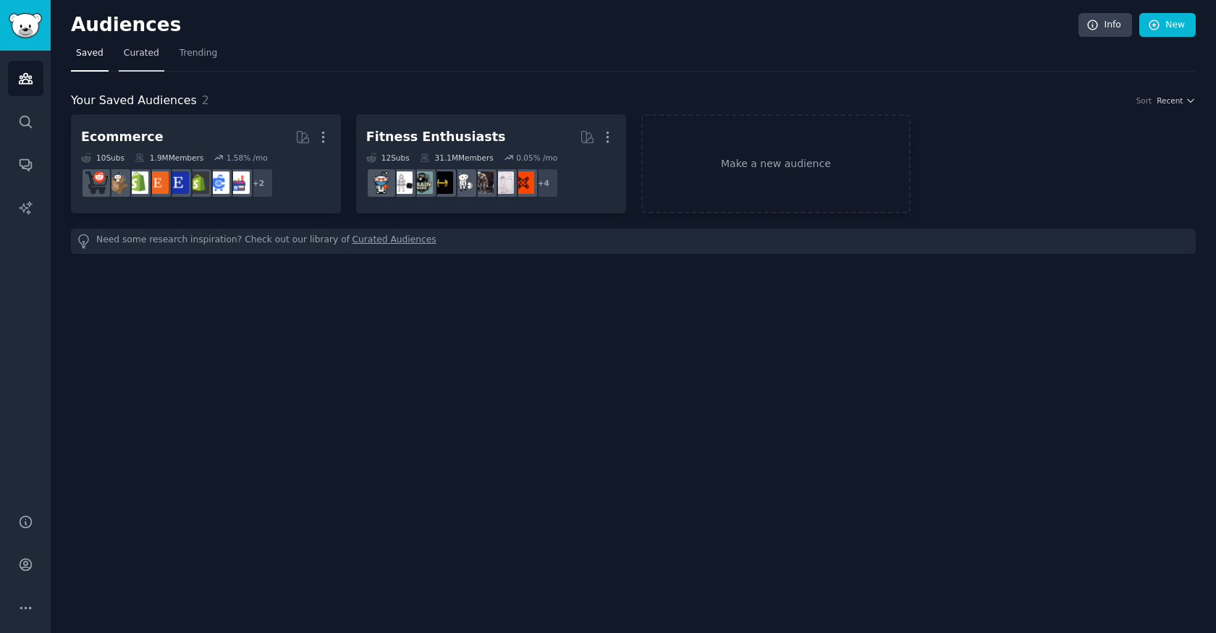
click at [138, 55] on span "Curated" at bounding box center [141, 53] width 35 height 13
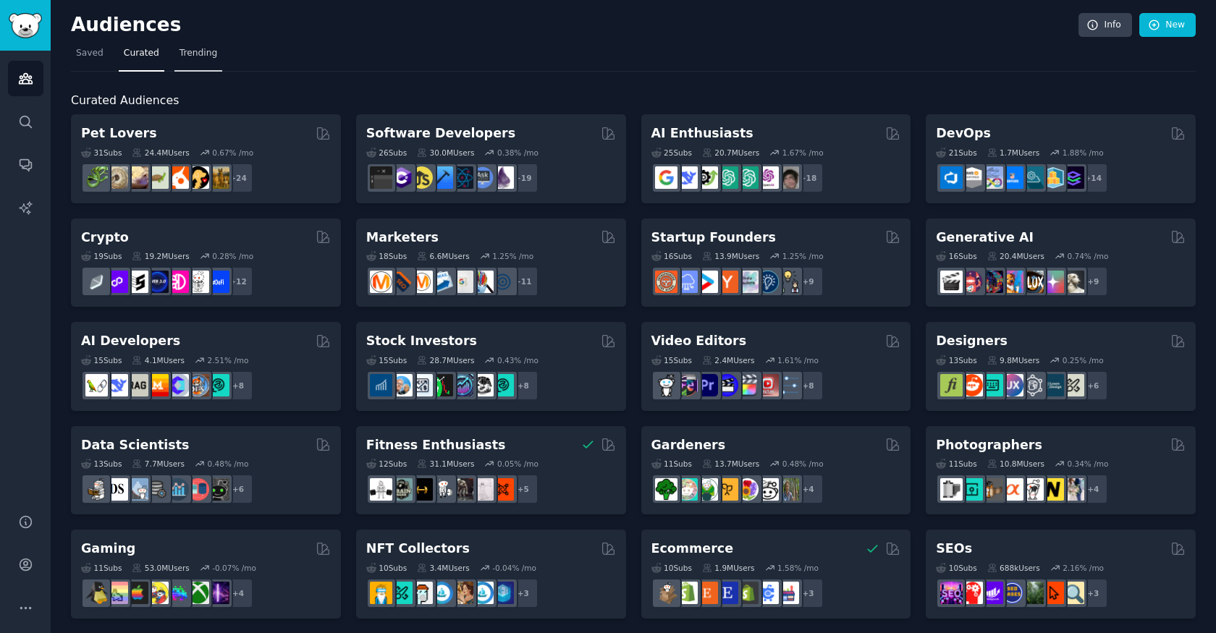
click at [208, 61] on link "Trending" at bounding box center [198, 57] width 48 height 30
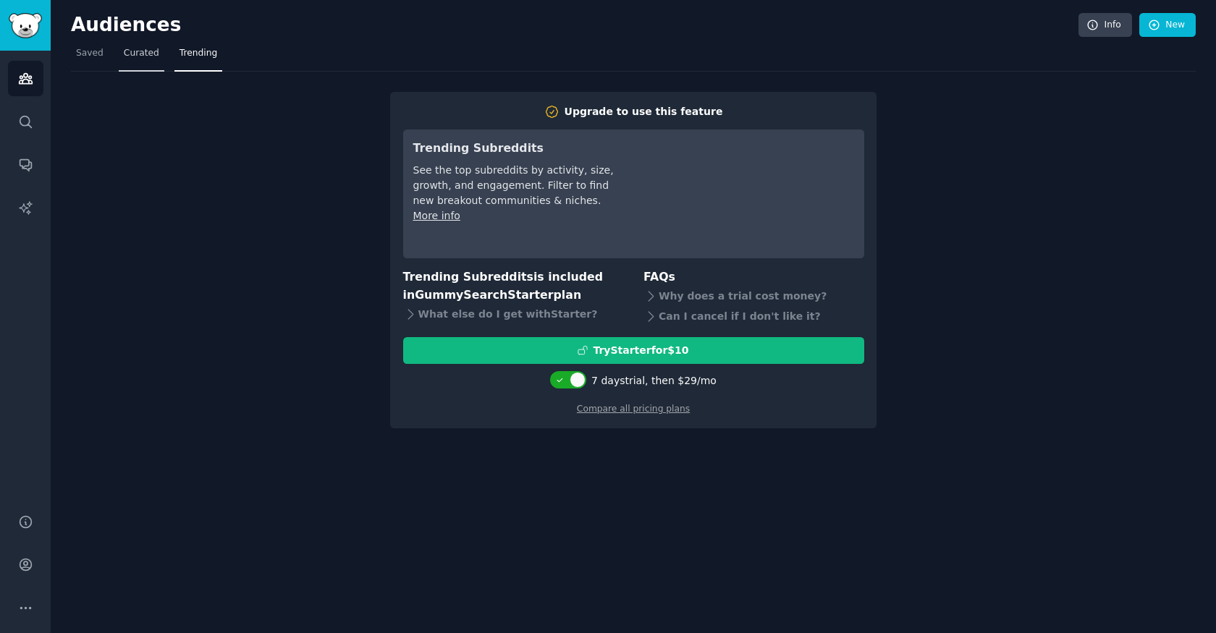
click at [140, 56] on span "Curated" at bounding box center [141, 53] width 35 height 13
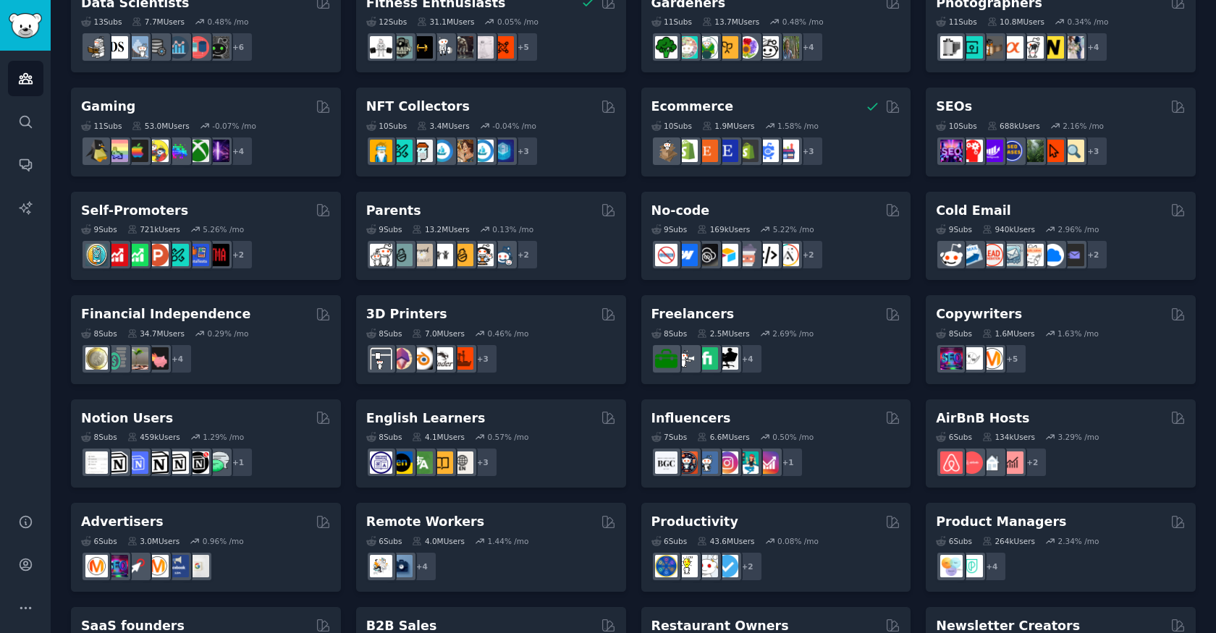
scroll to position [525, 0]
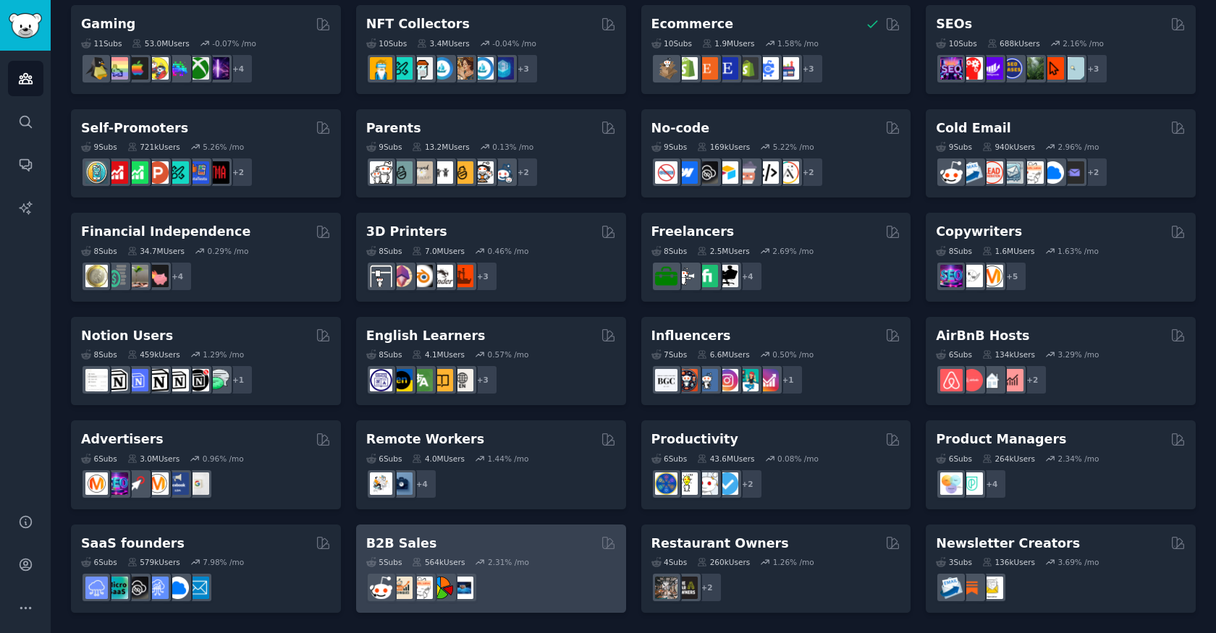
click at [513, 548] on div "B2B Sales" at bounding box center [491, 544] width 250 height 18
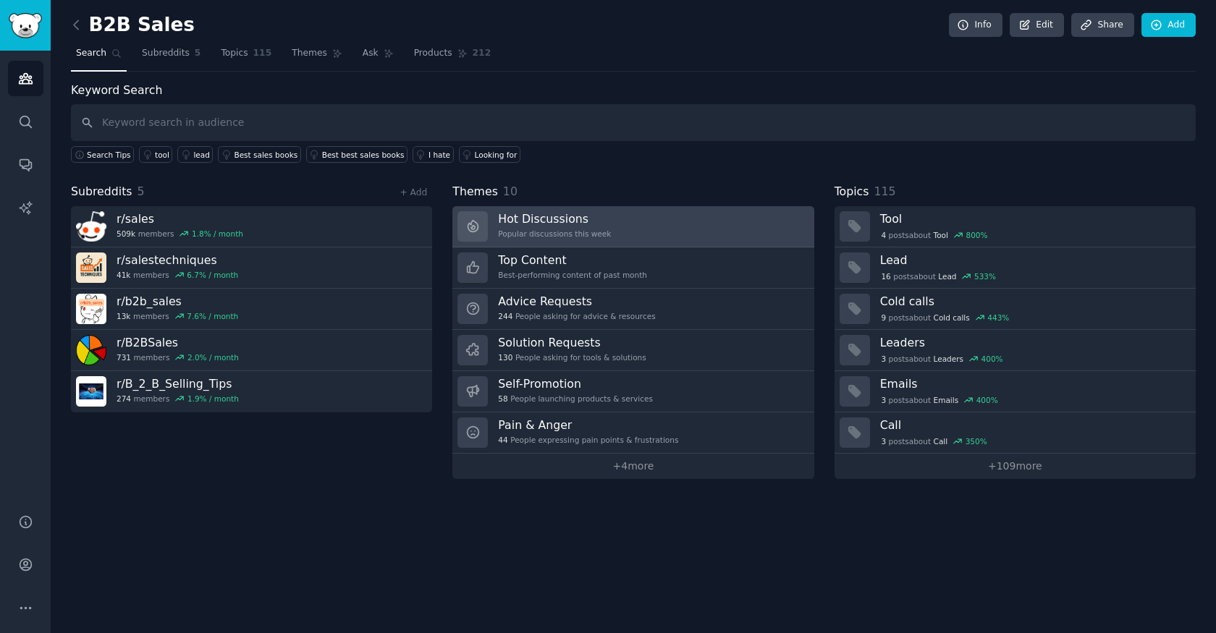
click at [655, 222] on link "Hot Discussions Popular discussions this week" at bounding box center [632, 226] width 361 height 41
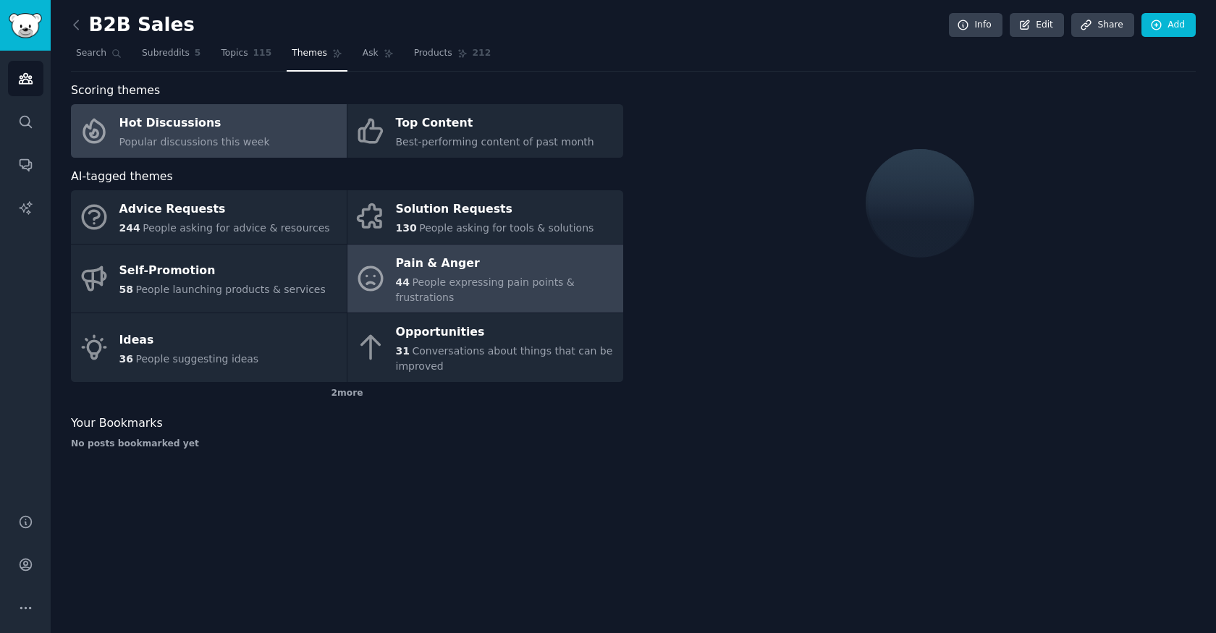
click at [498, 279] on span "People expressing pain points & frustrations" at bounding box center [485, 290] width 179 height 27
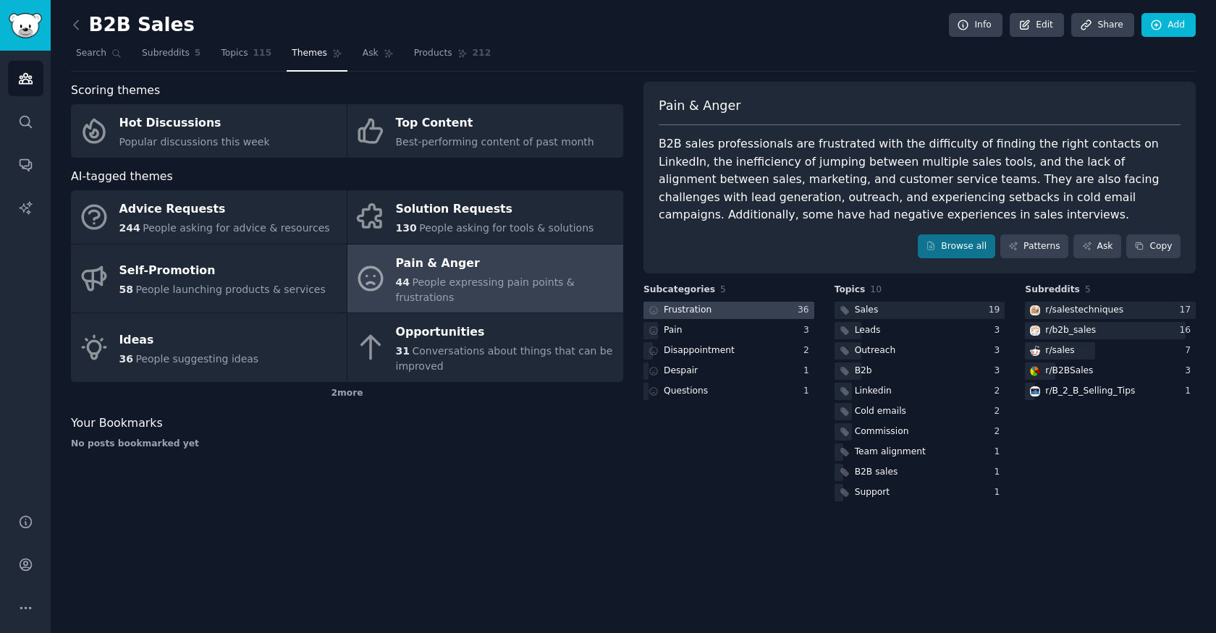
click at [720, 312] on div at bounding box center [729, 311] width 171 height 18
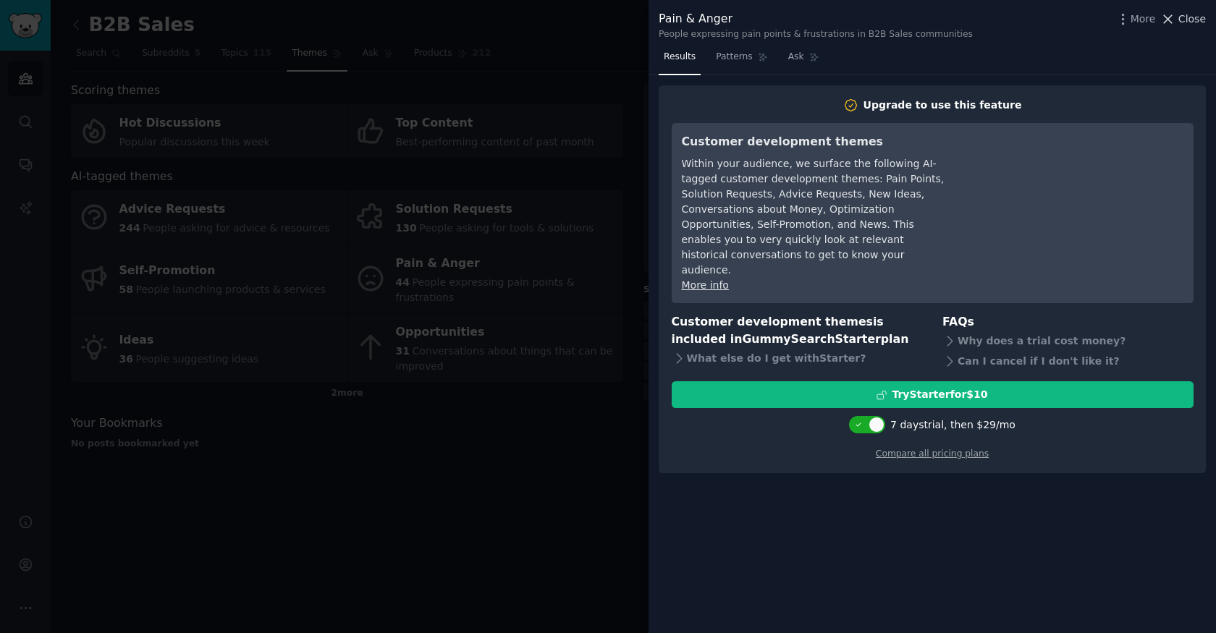
click at [1185, 20] on span "Close" at bounding box center [1193, 19] width 28 height 15
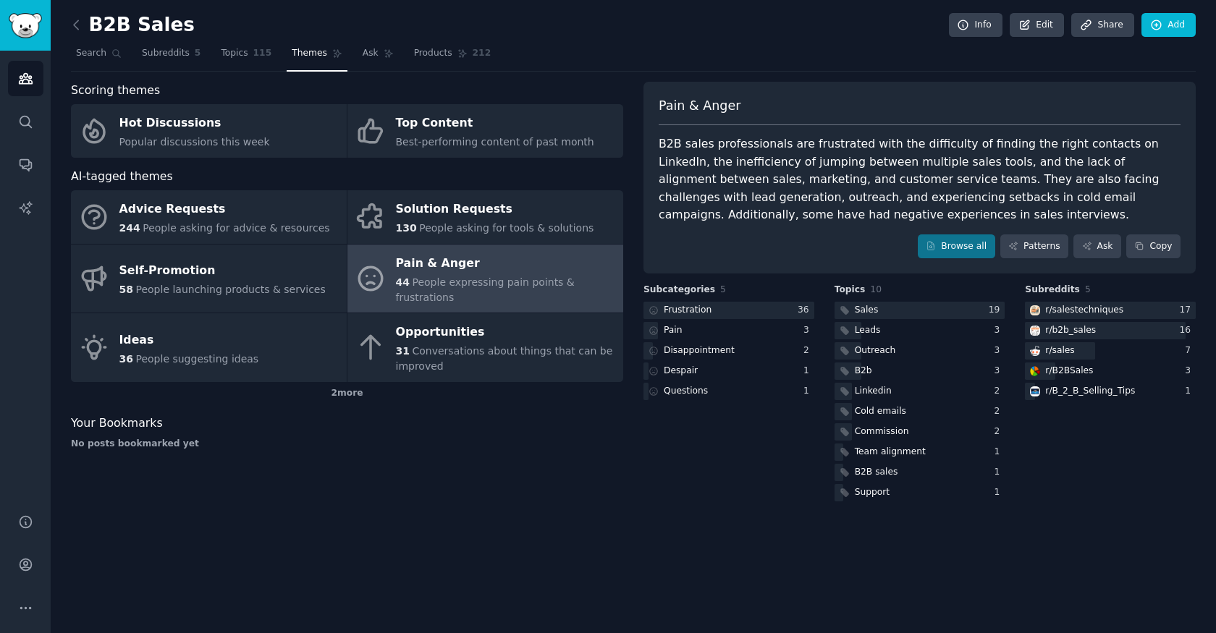
click at [833, 188] on div "B2B sales professionals are frustrated with the difficulty of finding the right…" at bounding box center [920, 179] width 522 height 89
click at [986, 246] on link "Browse all" at bounding box center [956, 247] width 77 height 25
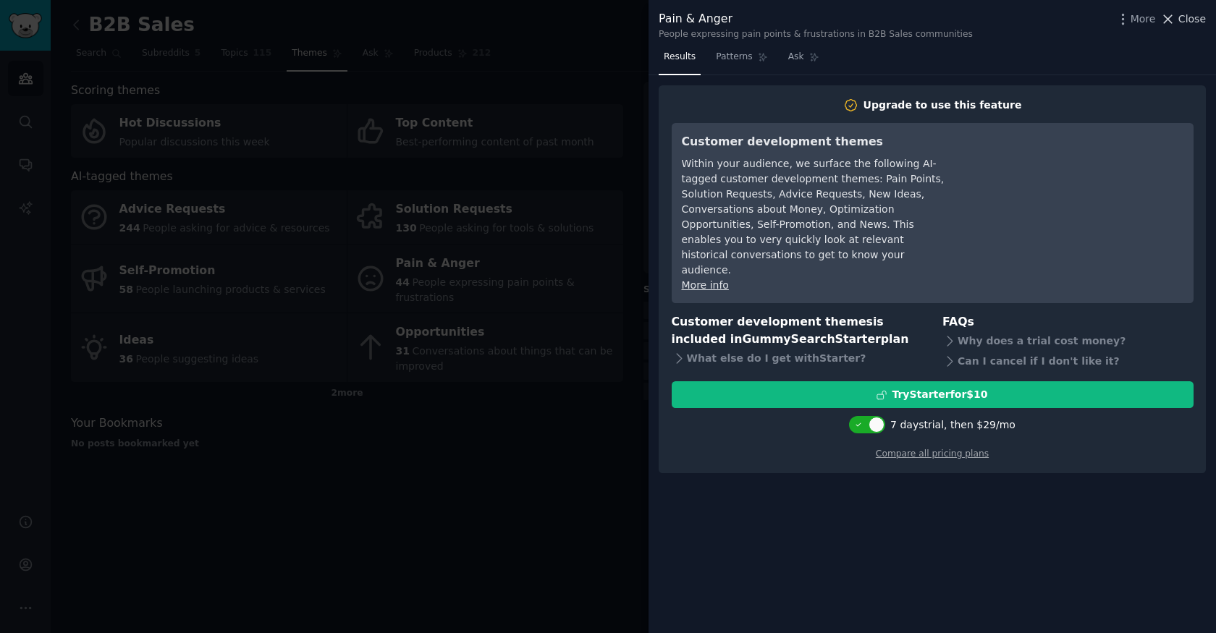
click at [1191, 21] on span "Close" at bounding box center [1193, 19] width 28 height 15
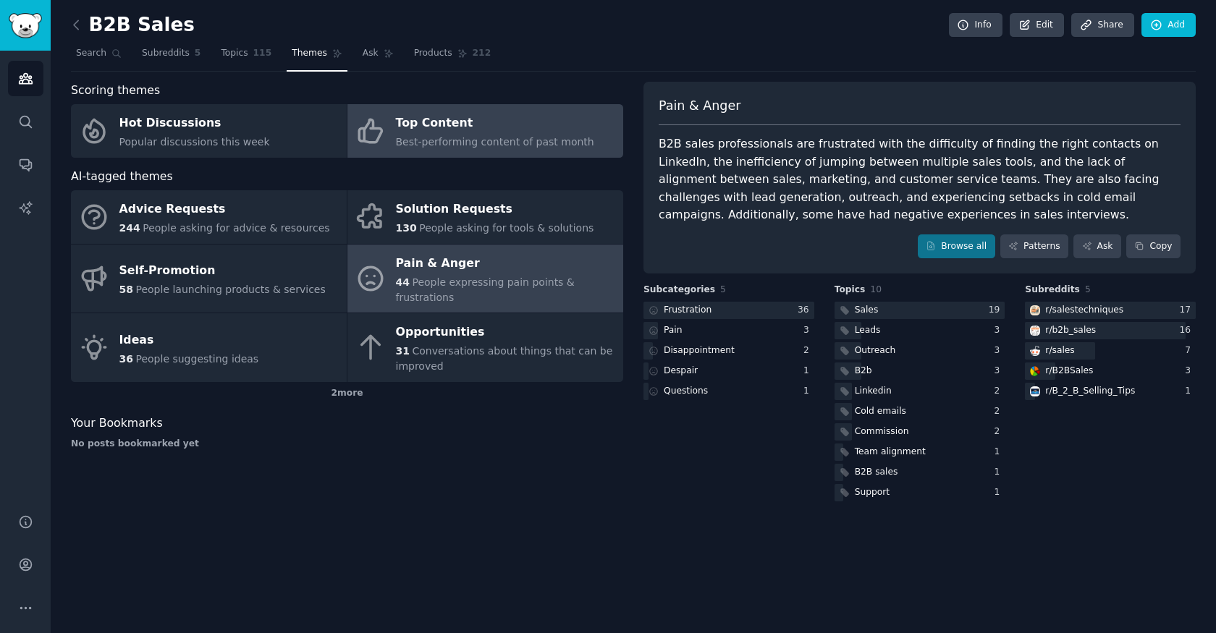
click at [460, 131] on div "Top Content" at bounding box center [495, 123] width 198 height 23
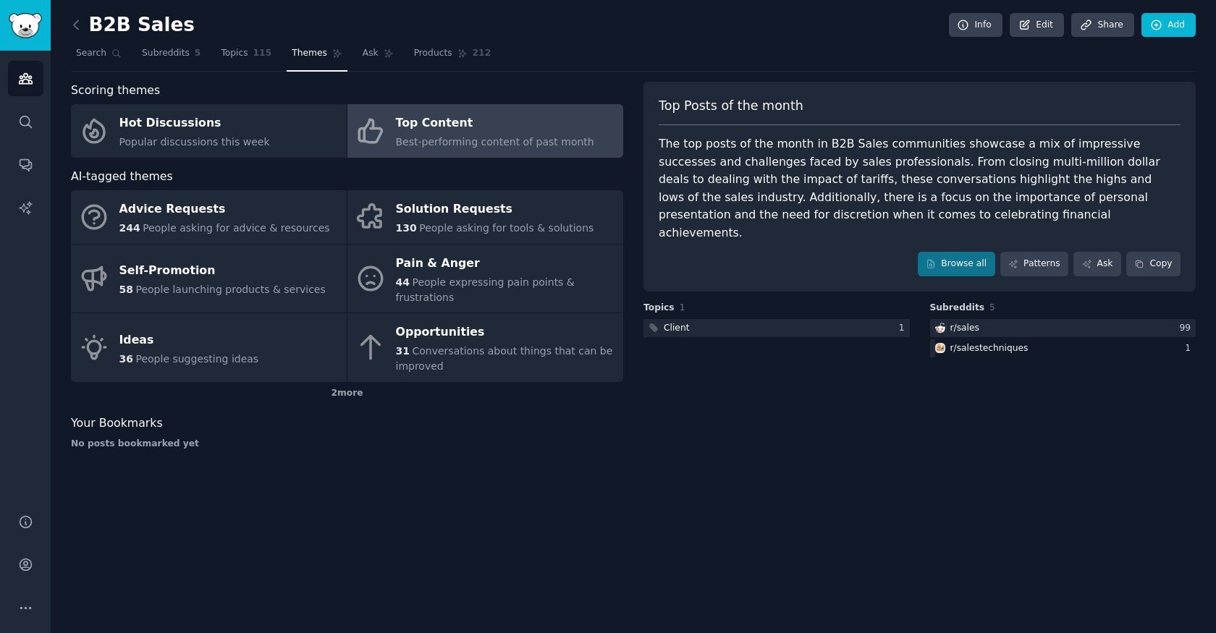
click at [772, 169] on div "The top posts of the month in B2B Sales communities showcase a mix of impressiv…" at bounding box center [920, 188] width 522 height 106
click at [960, 253] on link "Browse all" at bounding box center [956, 264] width 77 height 25
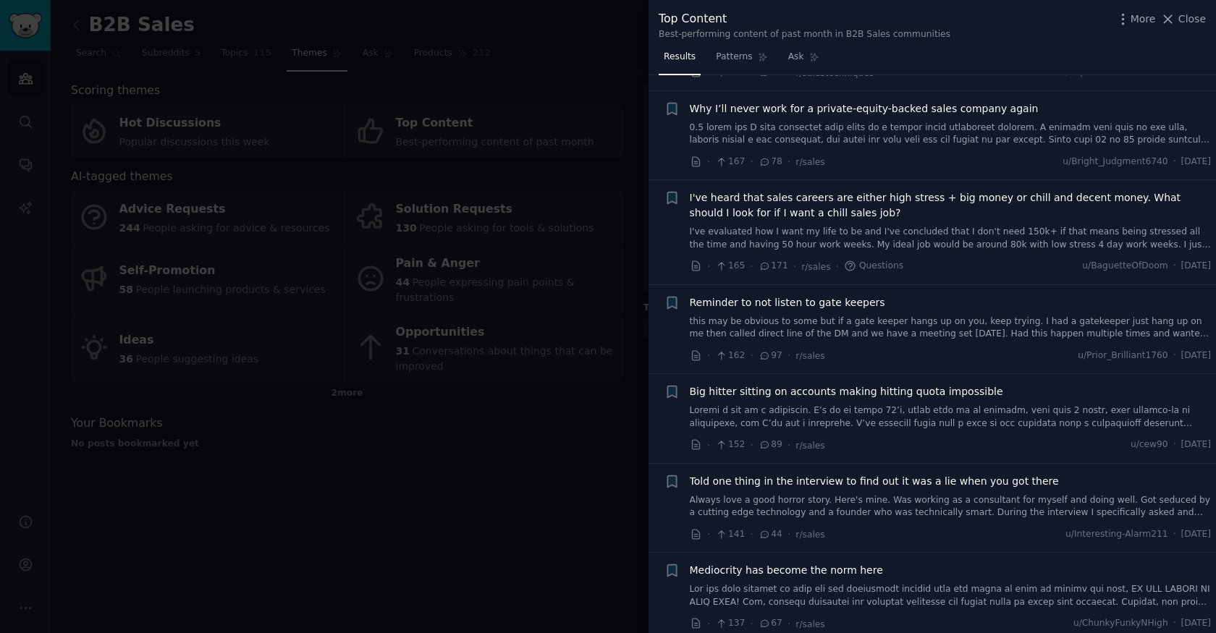
scroll to position [2416, 0]
